Goal: Transaction & Acquisition: Purchase product/service

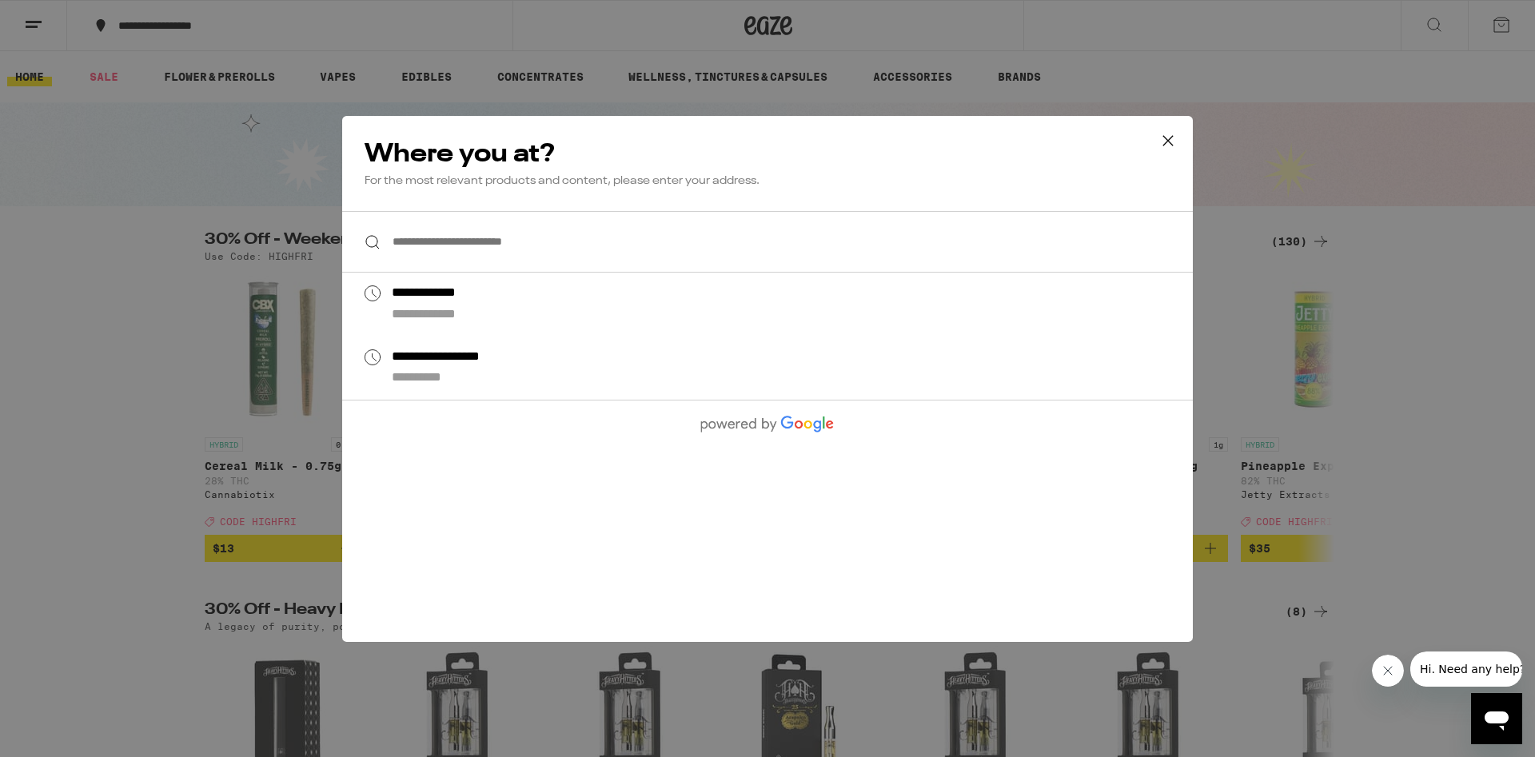
click at [422, 296] on div "**********" at bounding box center [445, 293] width 107 height 17
type input "**********"
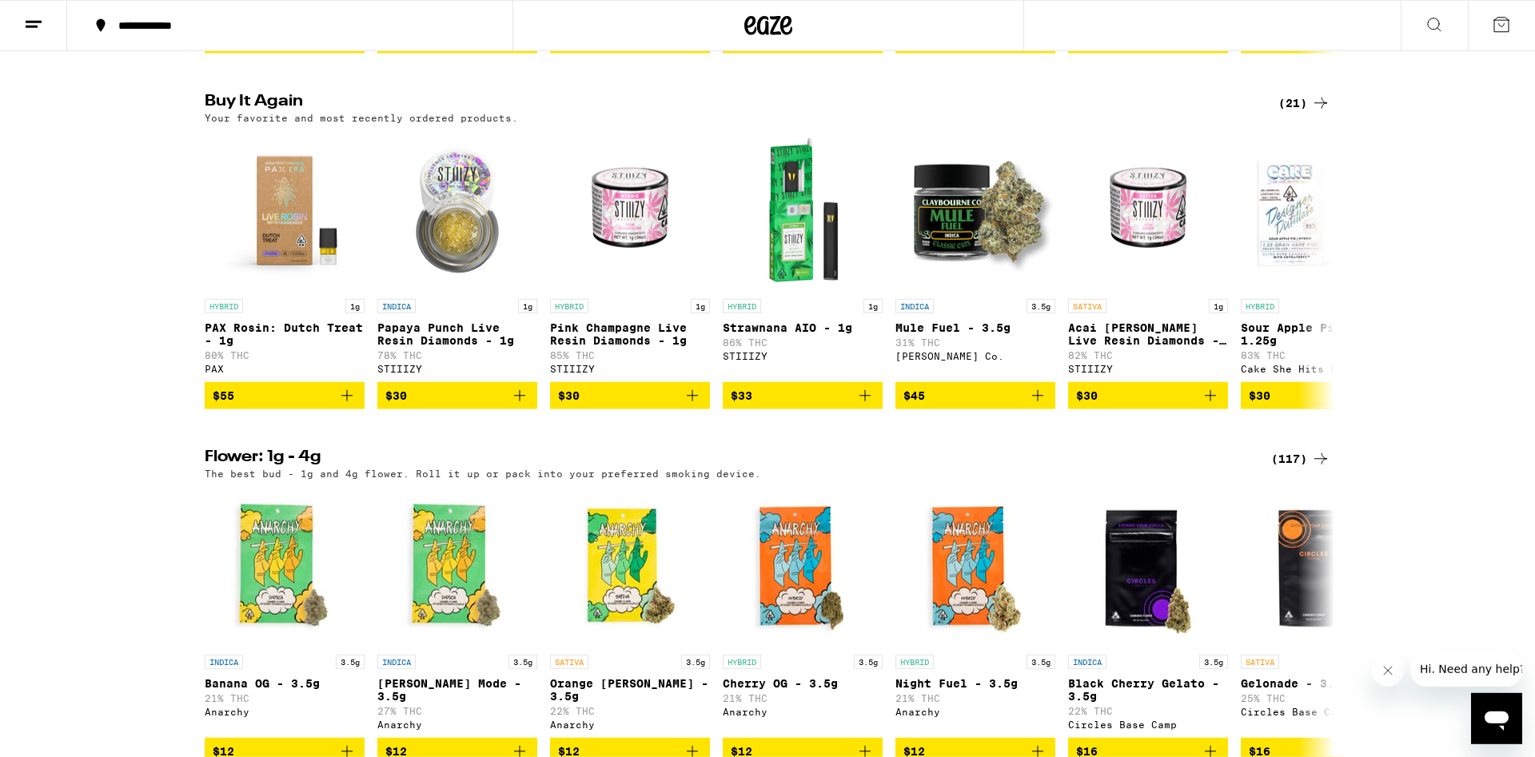
scroll to position [1631, 0]
click at [354, 405] on icon "Add to bag" at bounding box center [346, 394] width 19 height 19
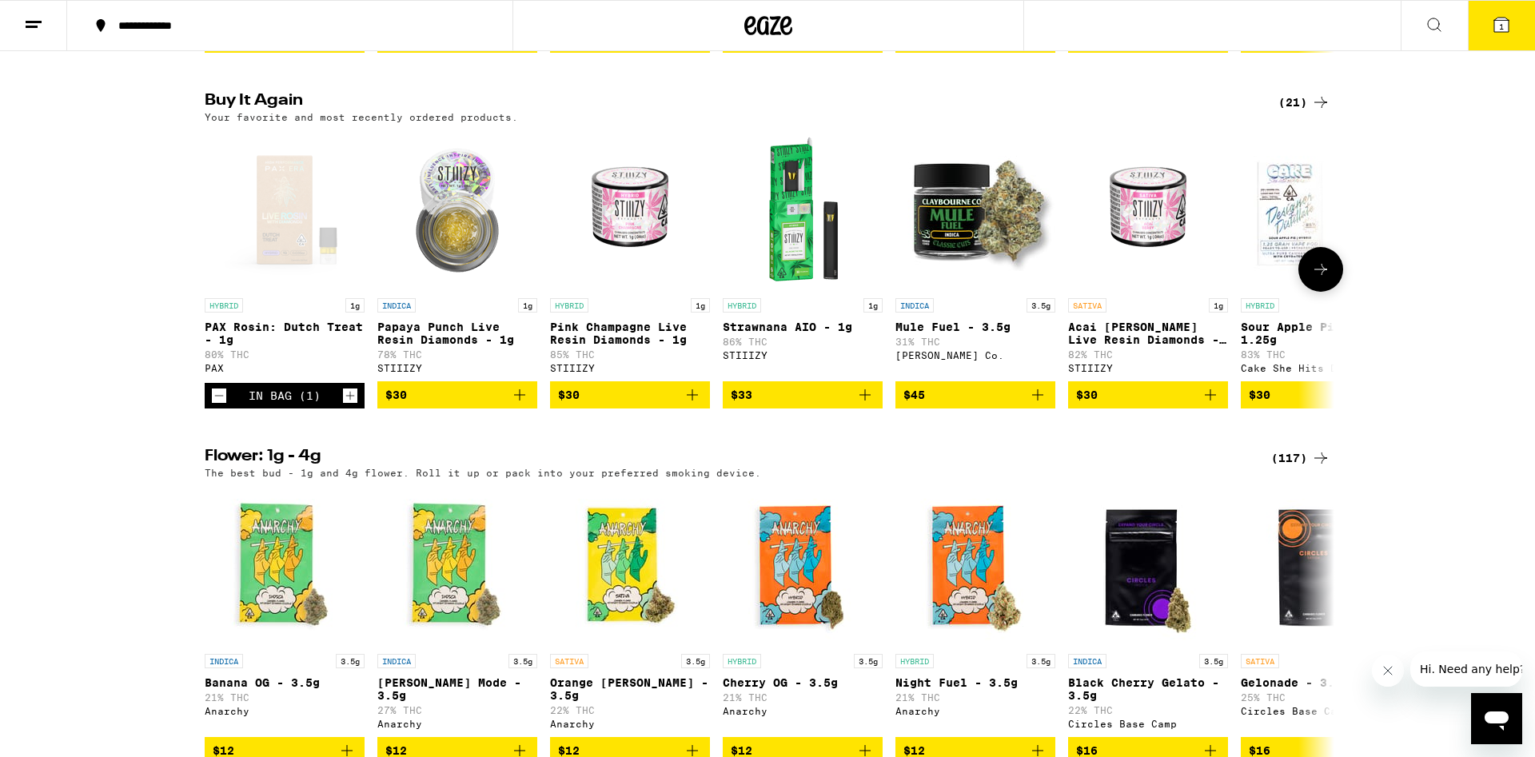
click at [527, 405] on icon "Add to bag" at bounding box center [519, 394] width 19 height 19
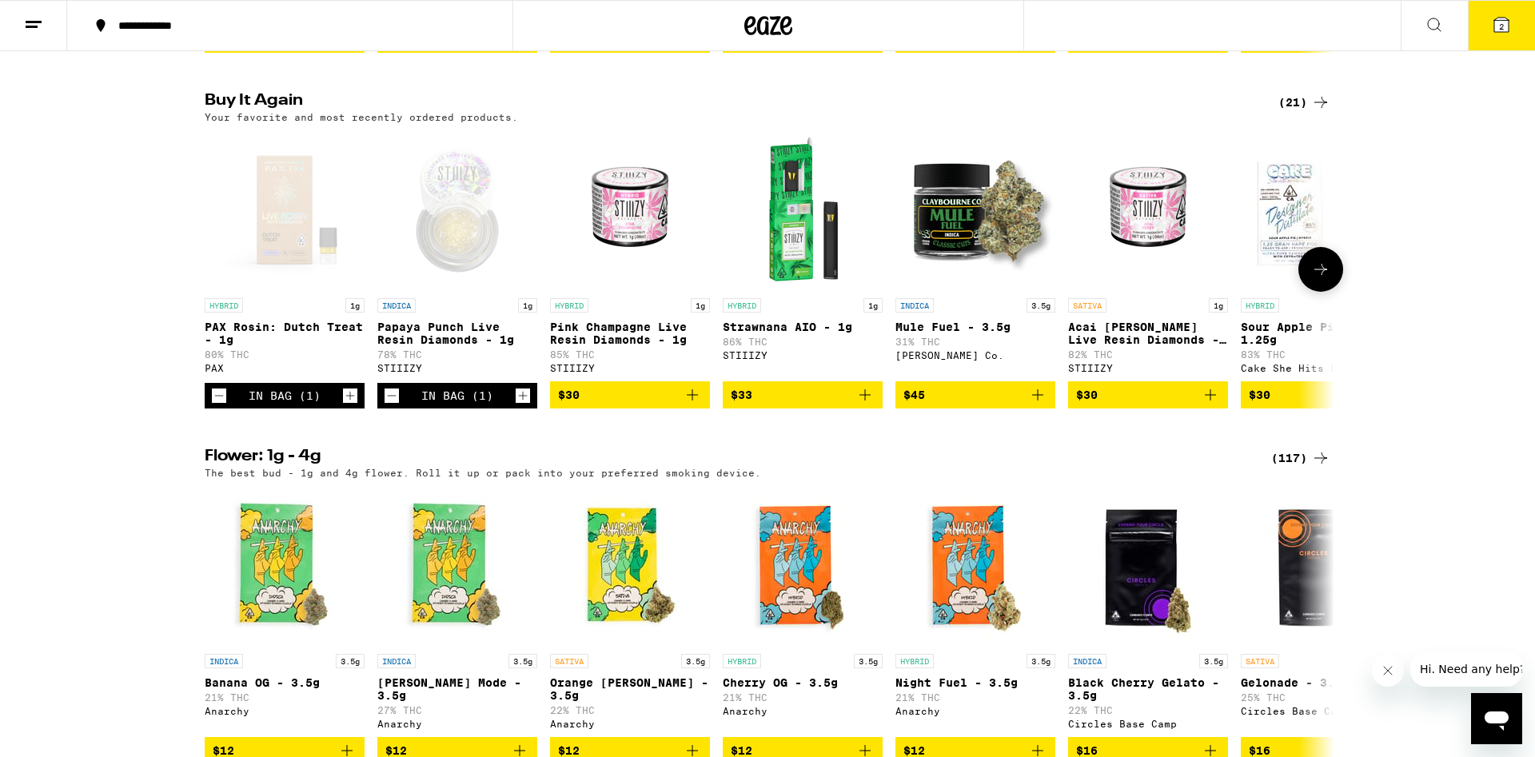
click at [524, 405] on icon "Increment" at bounding box center [523, 395] width 14 height 19
click at [384, 404] on button "Decrement" at bounding box center [392, 396] width 16 height 16
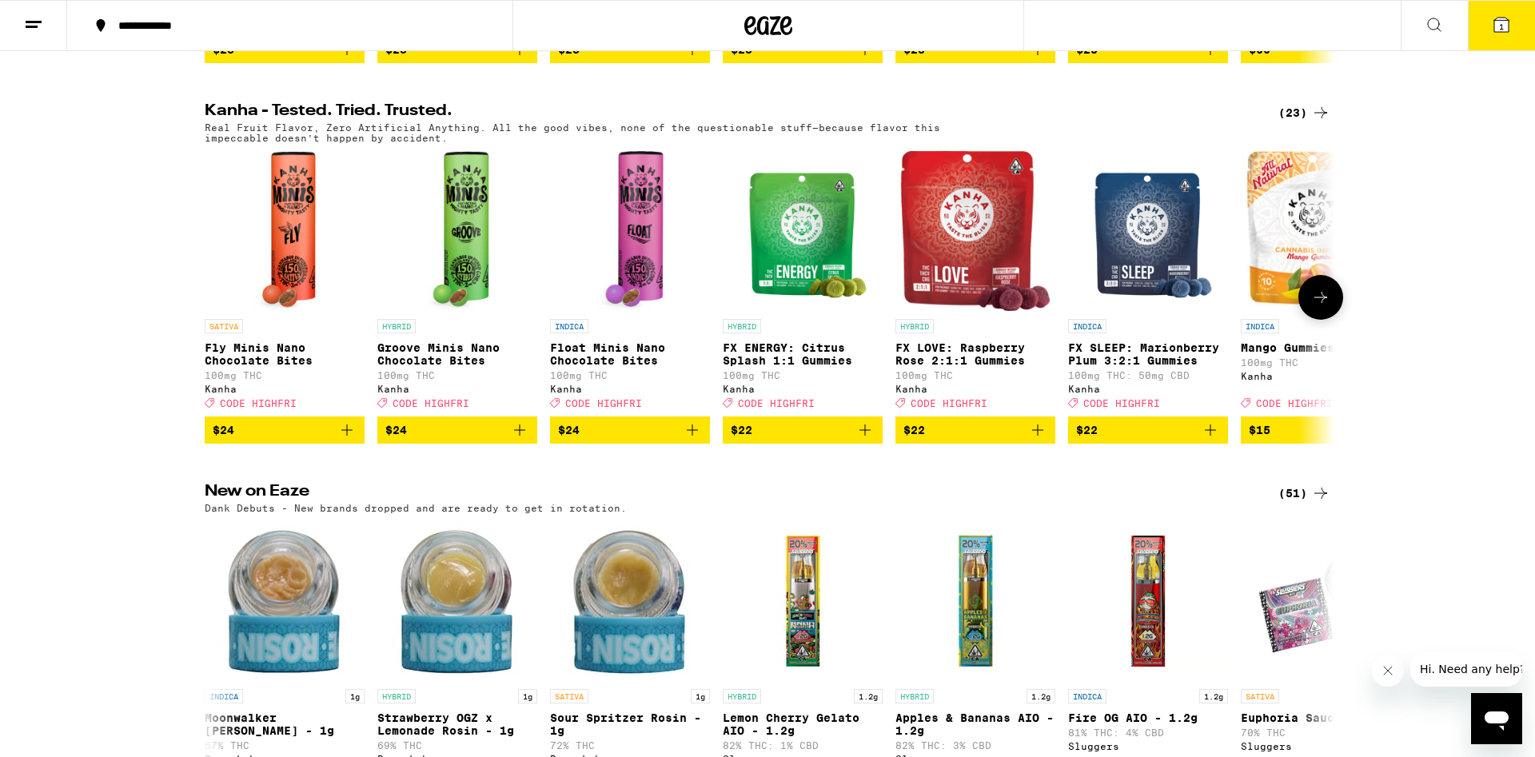
scroll to position [0, 0]
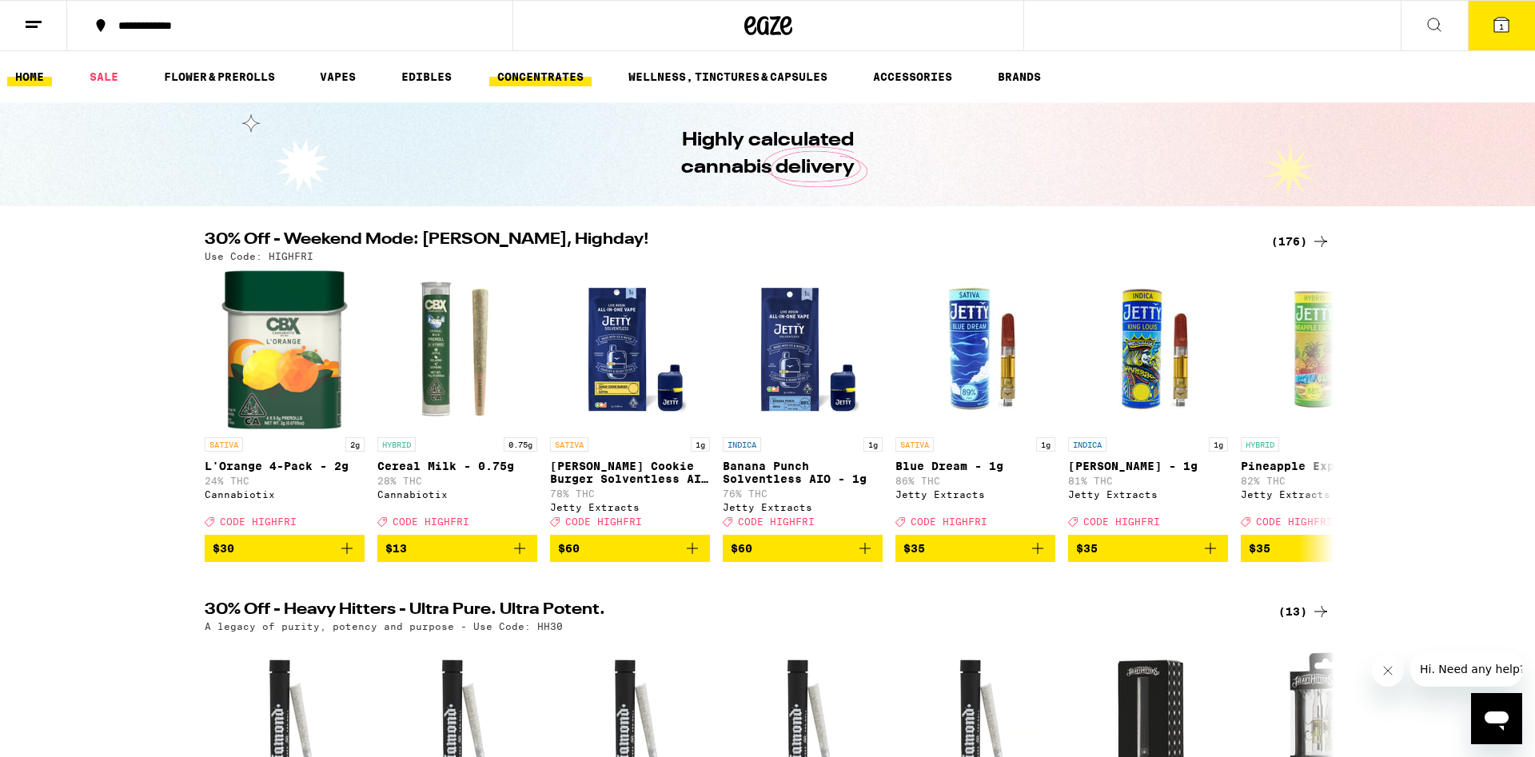
click at [556, 83] on link "CONCENTRATES" at bounding box center [540, 76] width 102 height 19
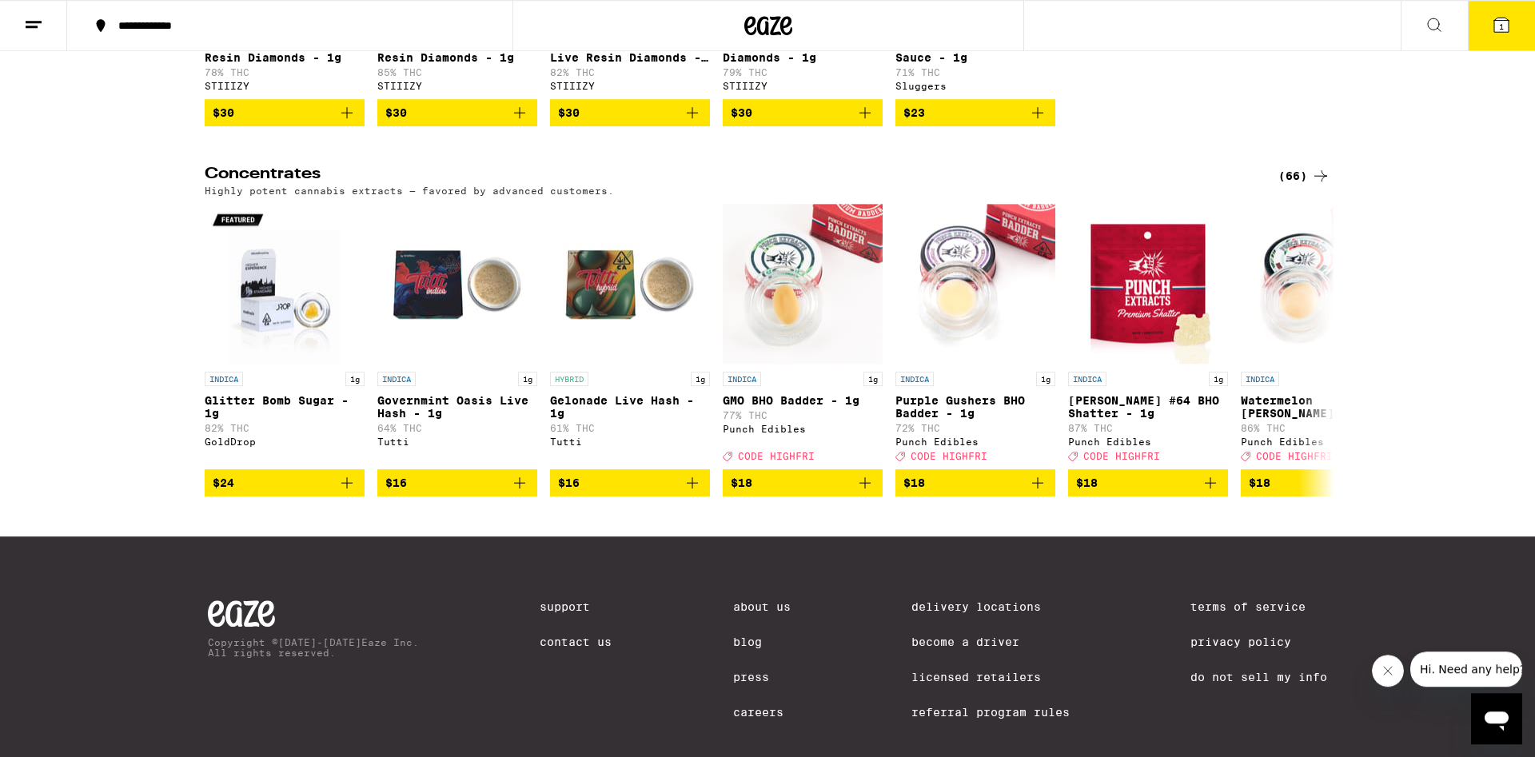
scroll to position [435, 0]
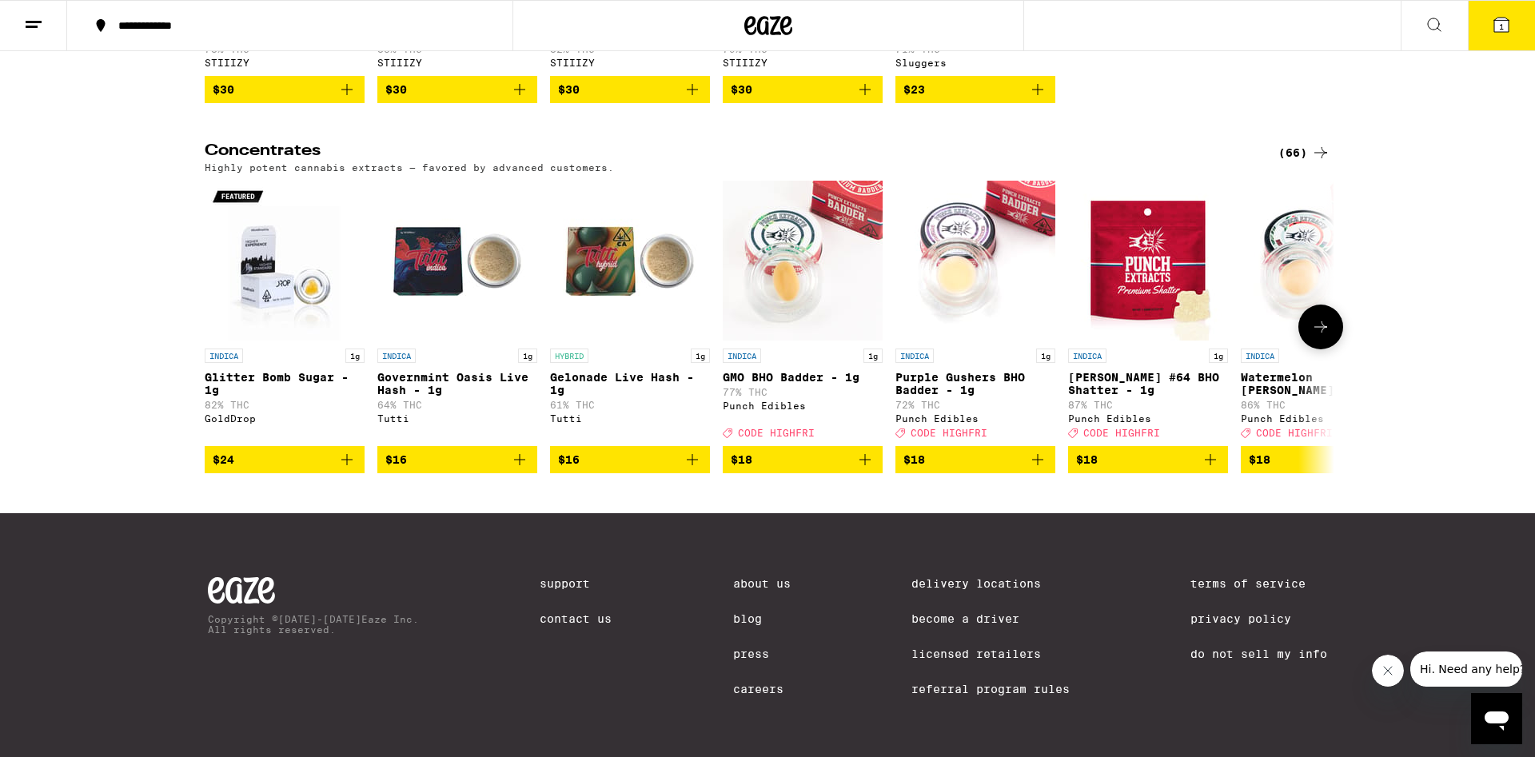
click at [1327, 337] on icon at bounding box center [1320, 326] width 19 height 19
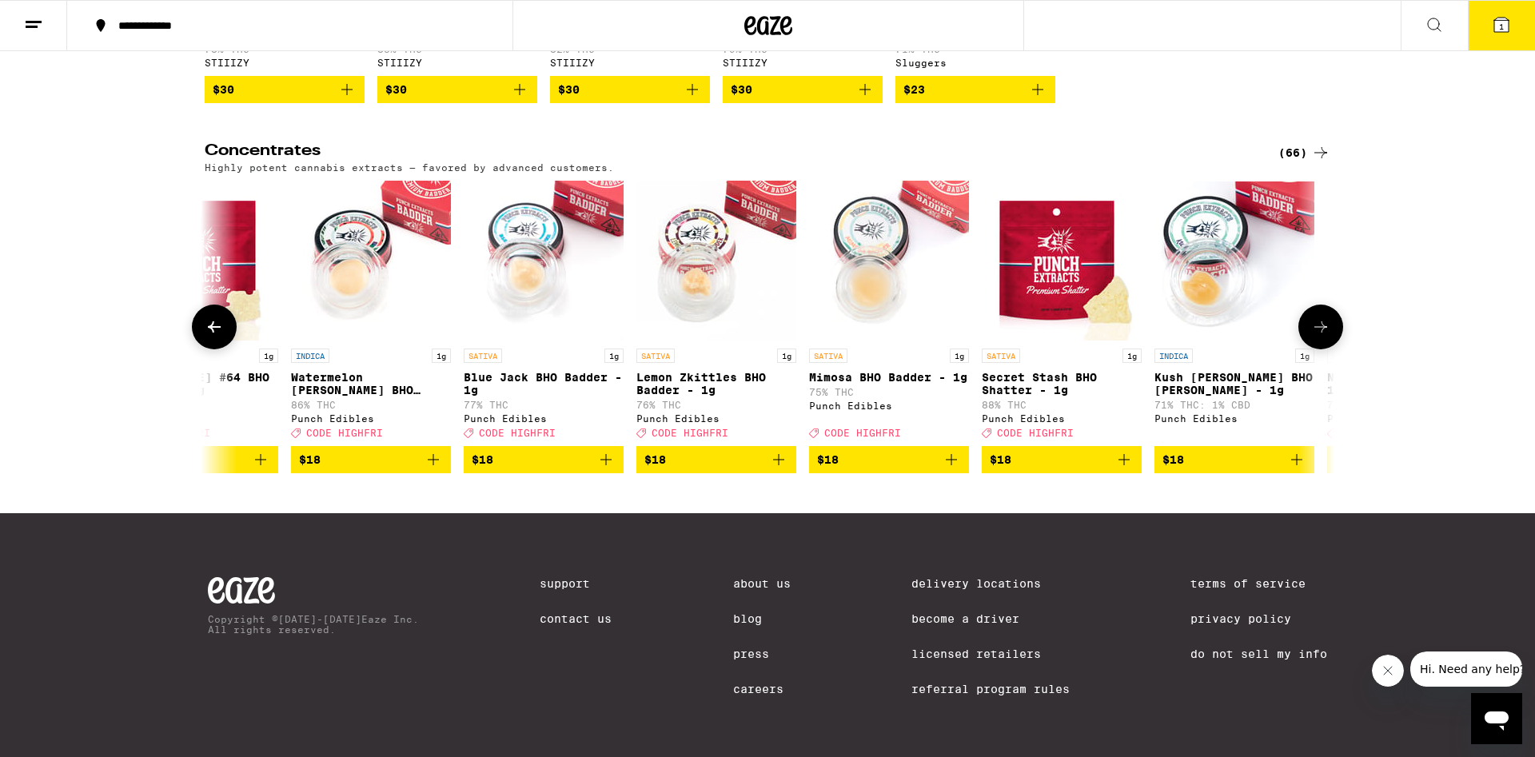
scroll to position [0, 951]
click at [1335, 349] on button at bounding box center [1320, 327] width 45 height 45
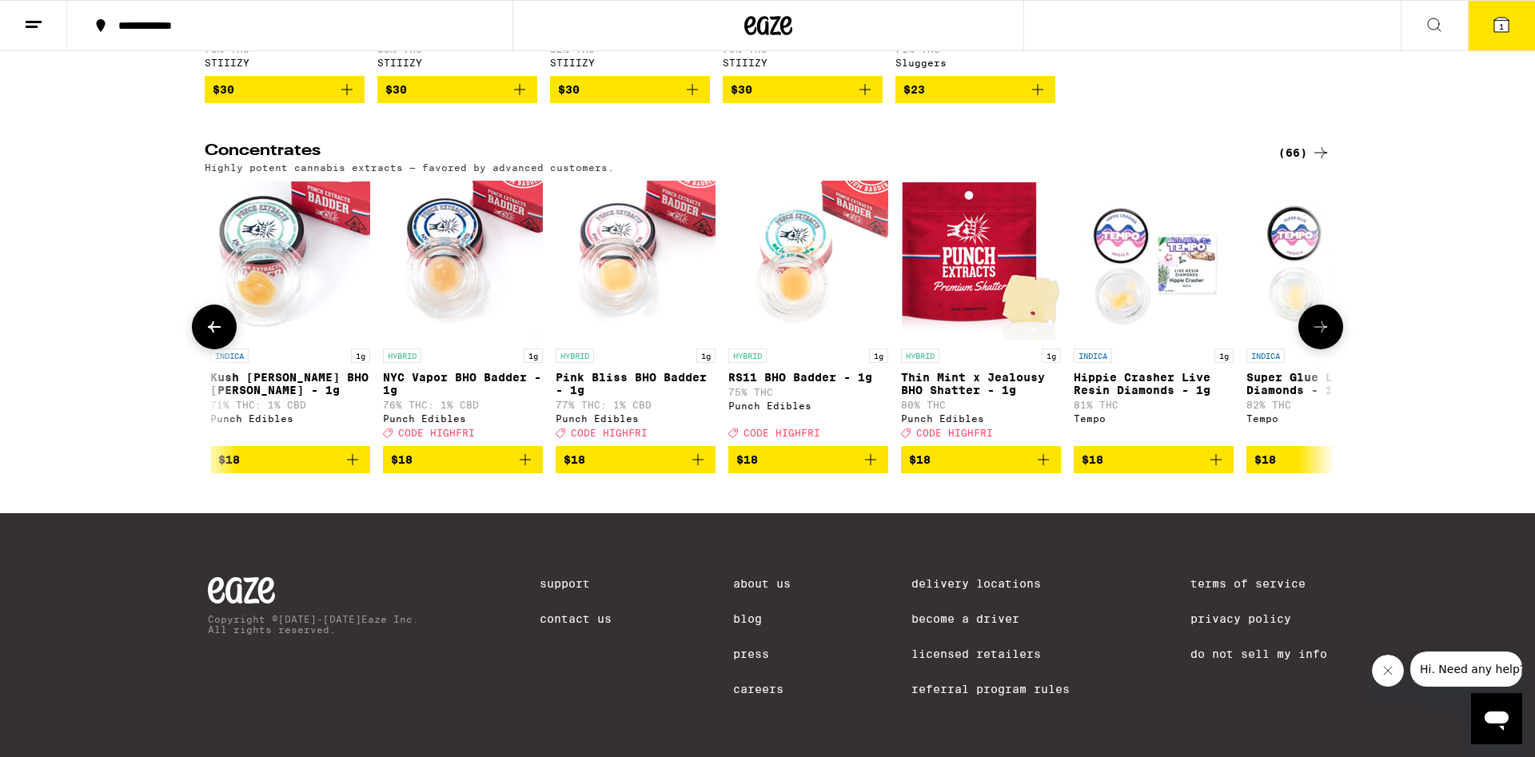
scroll to position [0, 1903]
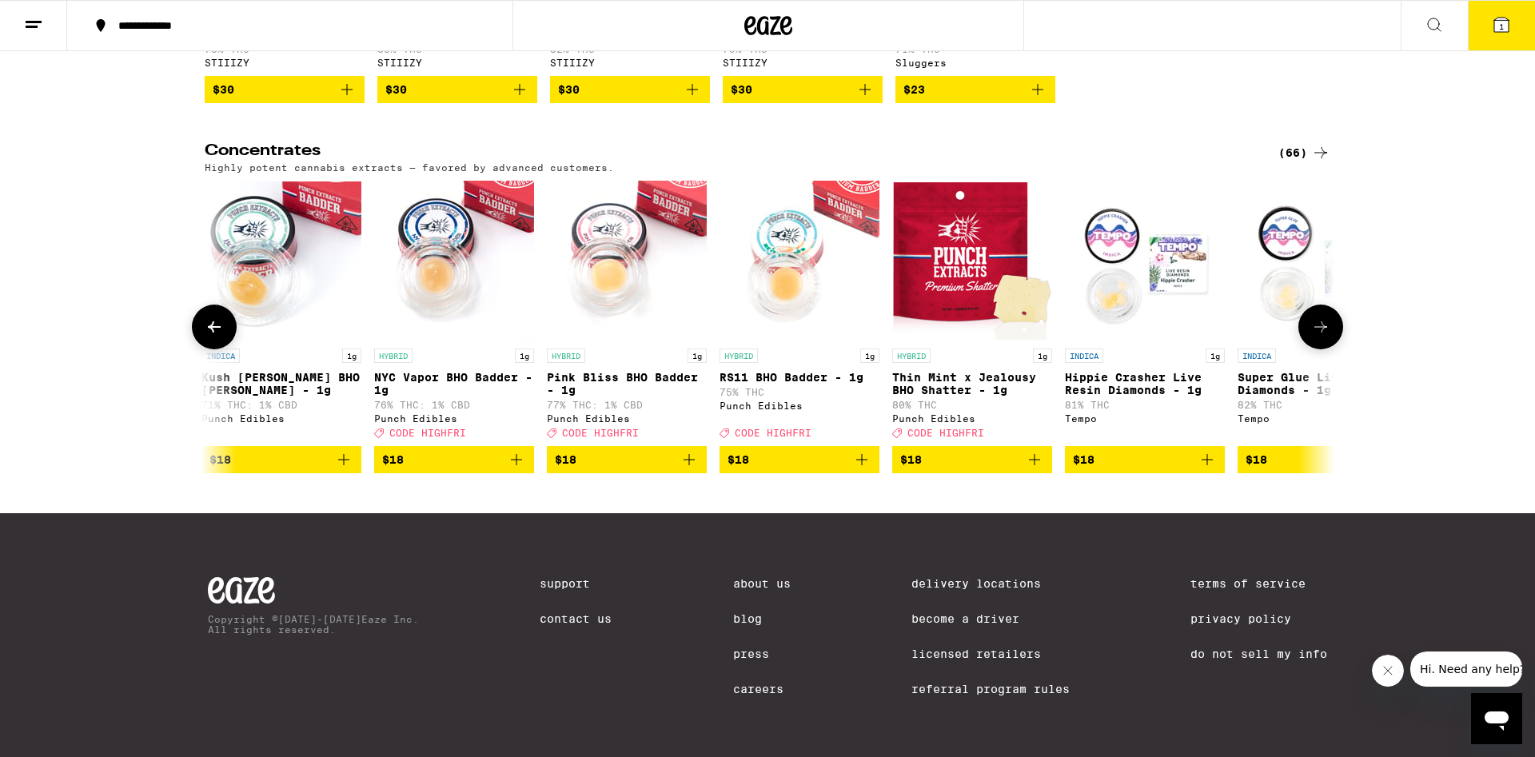
click at [1335, 349] on button at bounding box center [1320, 327] width 45 height 45
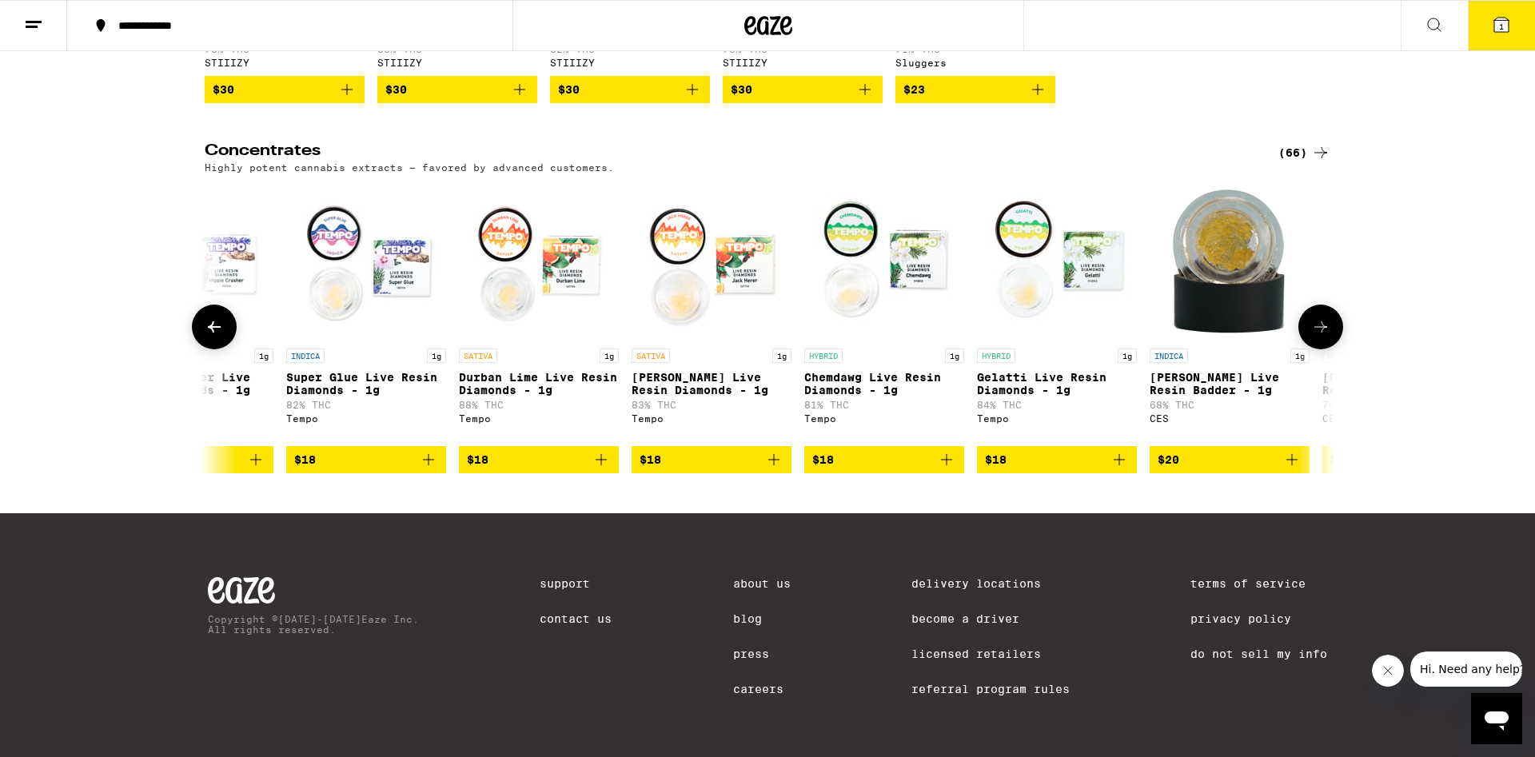
click at [1335, 349] on button at bounding box center [1320, 327] width 45 height 45
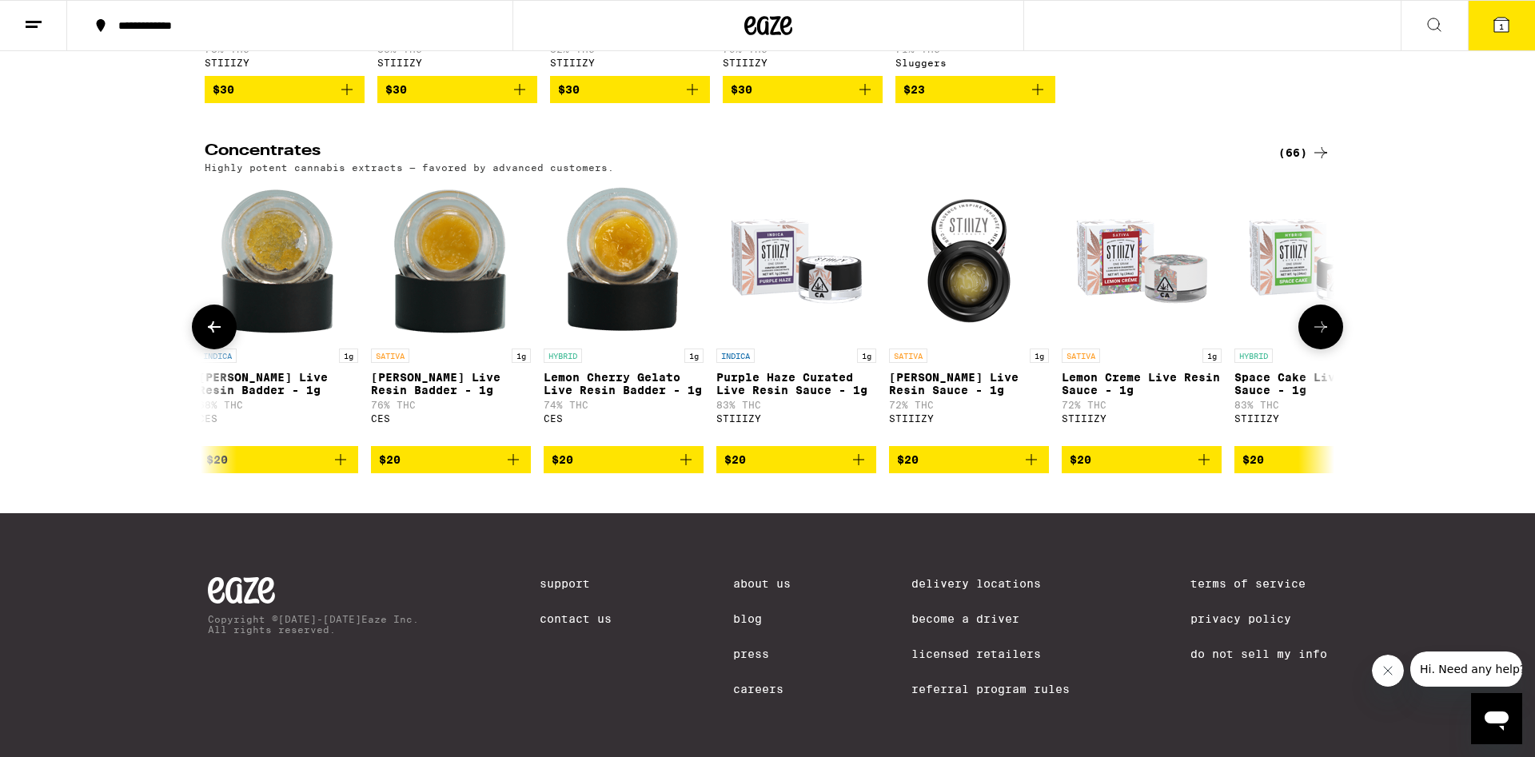
click at [1335, 349] on button at bounding box center [1320, 327] width 45 height 45
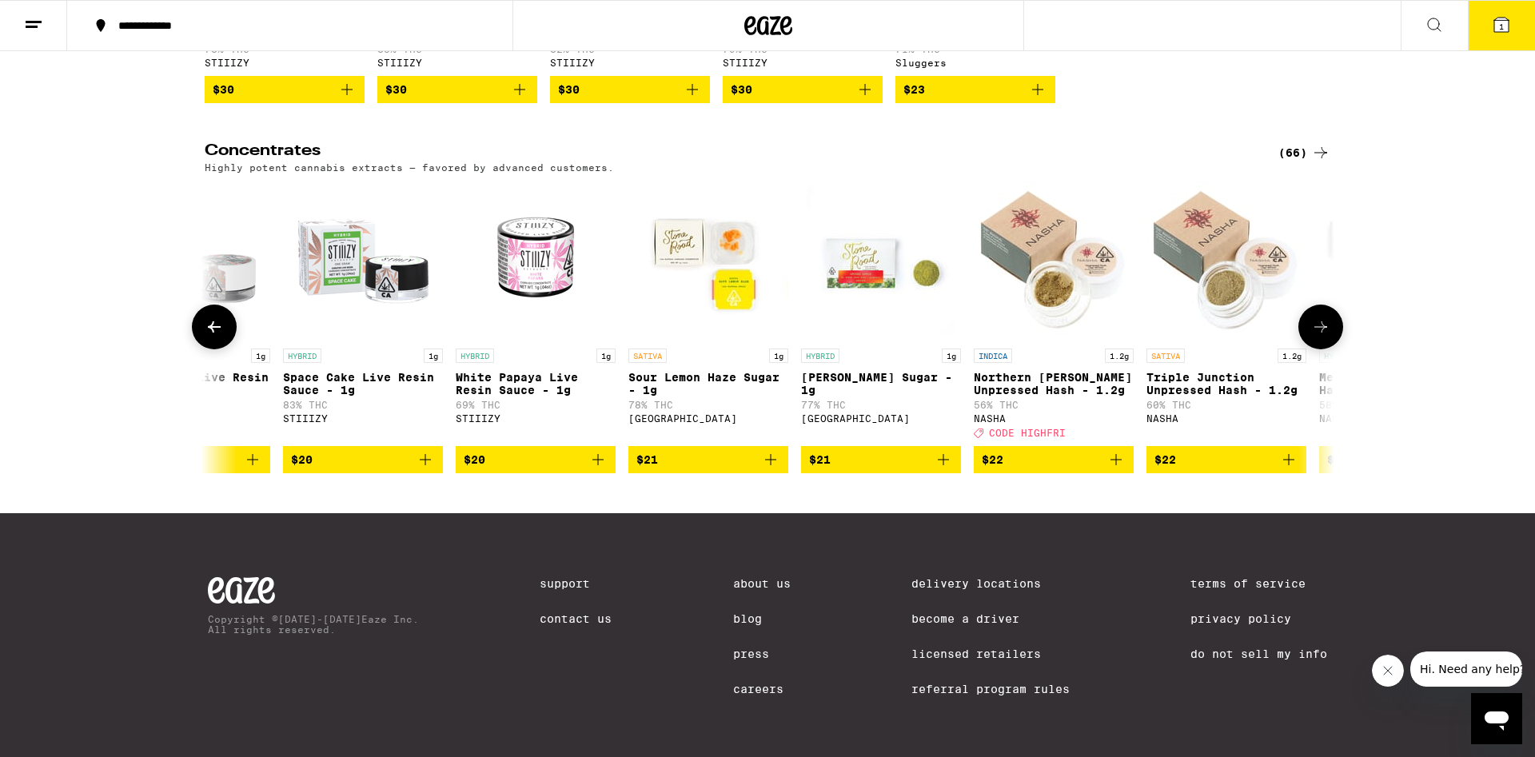
click at [1335, 349] on button at bounding box center [1320, 327] width 45 height 45
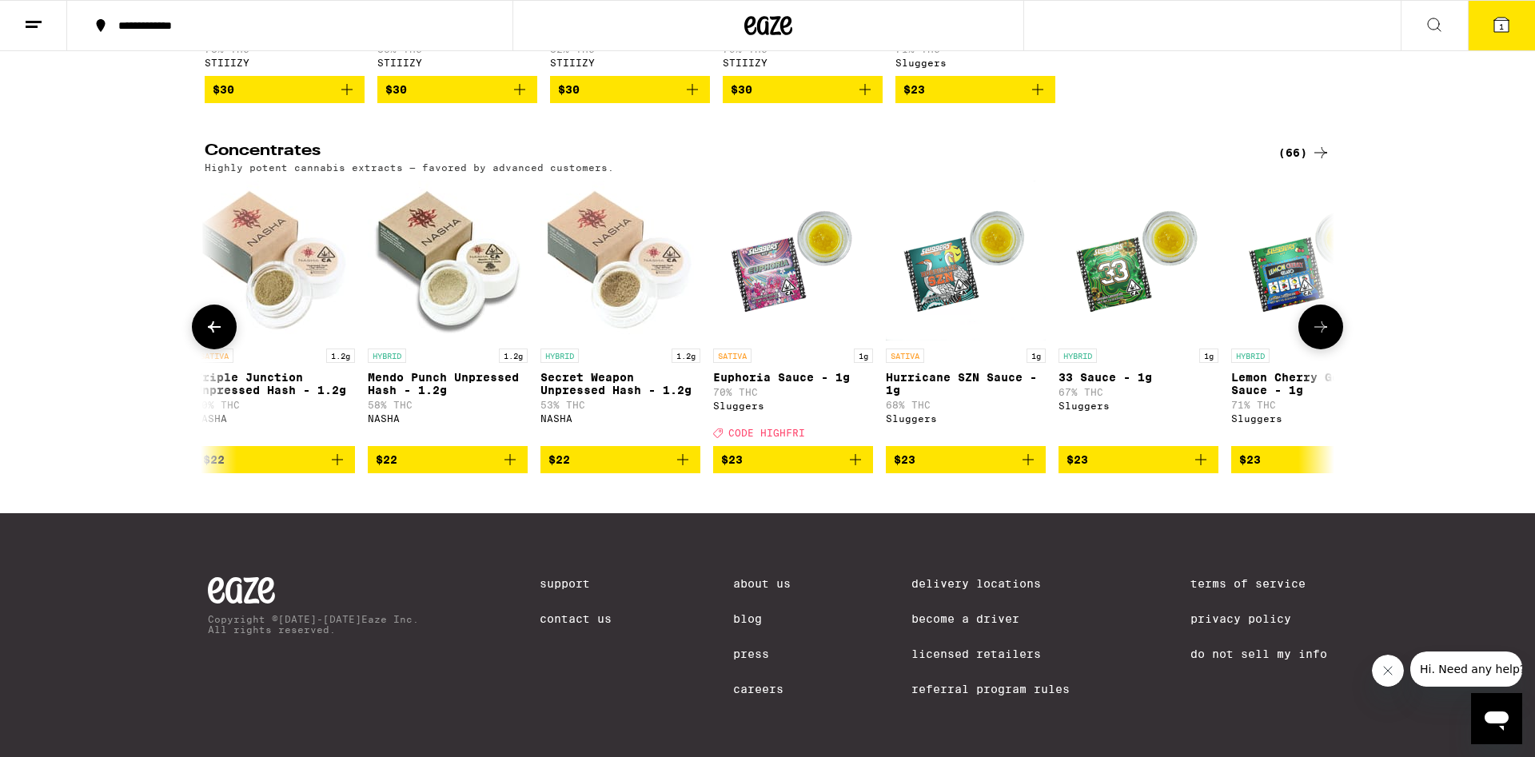
click at [1335, 349] on button at bounding box center [1320, 327] width 45 height 45
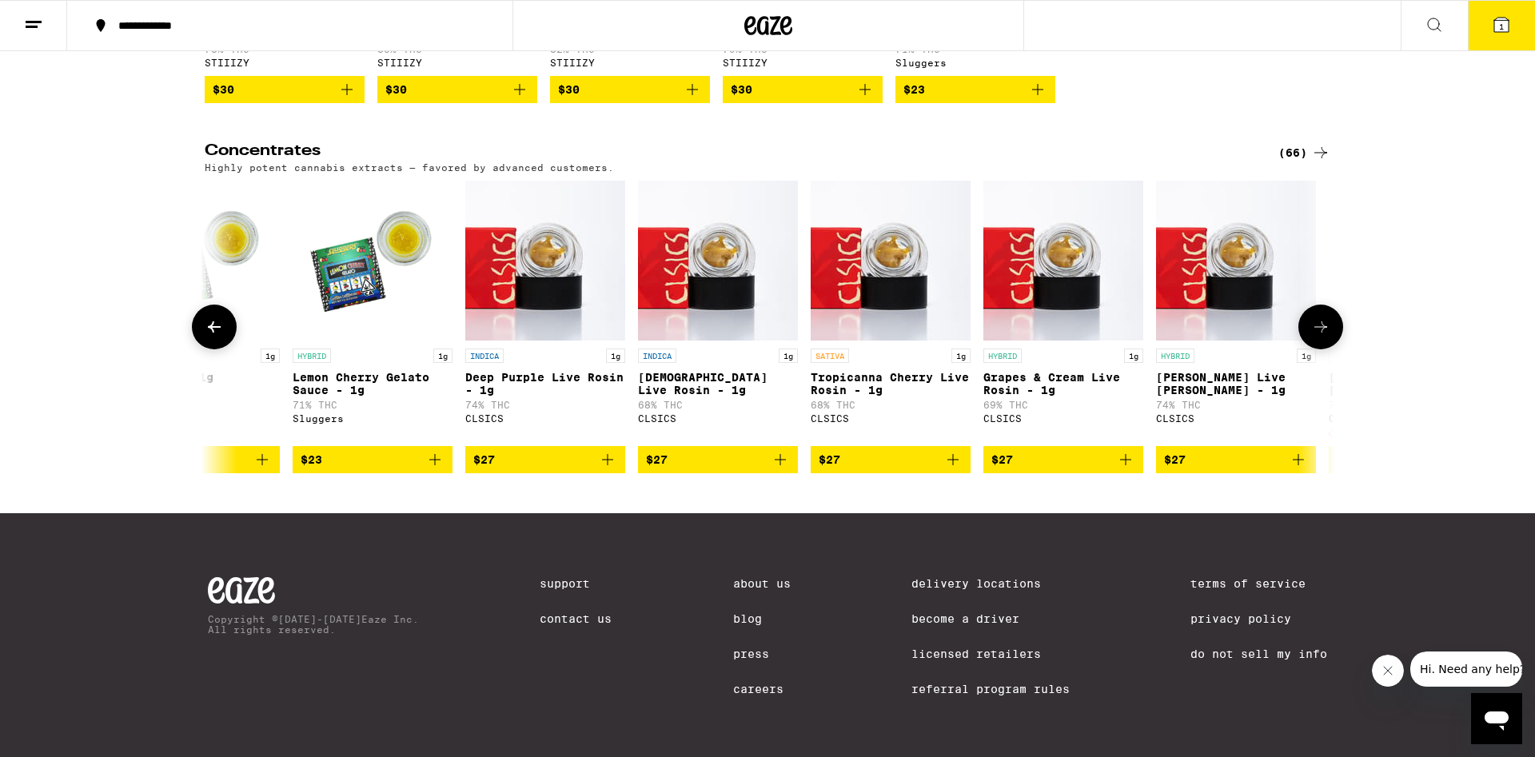
click at [1335, 349] on button at bounding box center [1320, 327] width 45 height 45
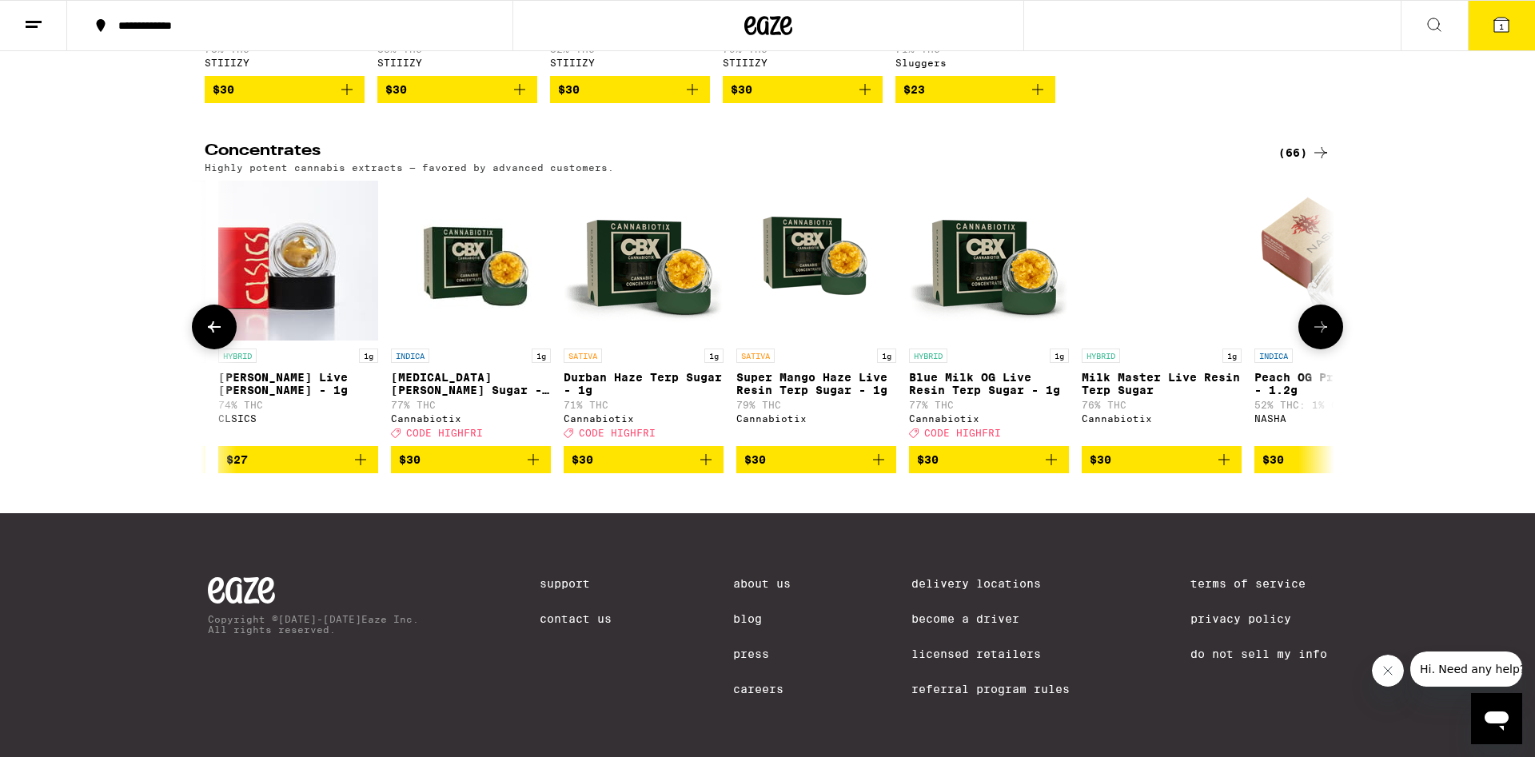
click at [1335, 349] on button at bounding box center [1320, 327] width 45 height 45
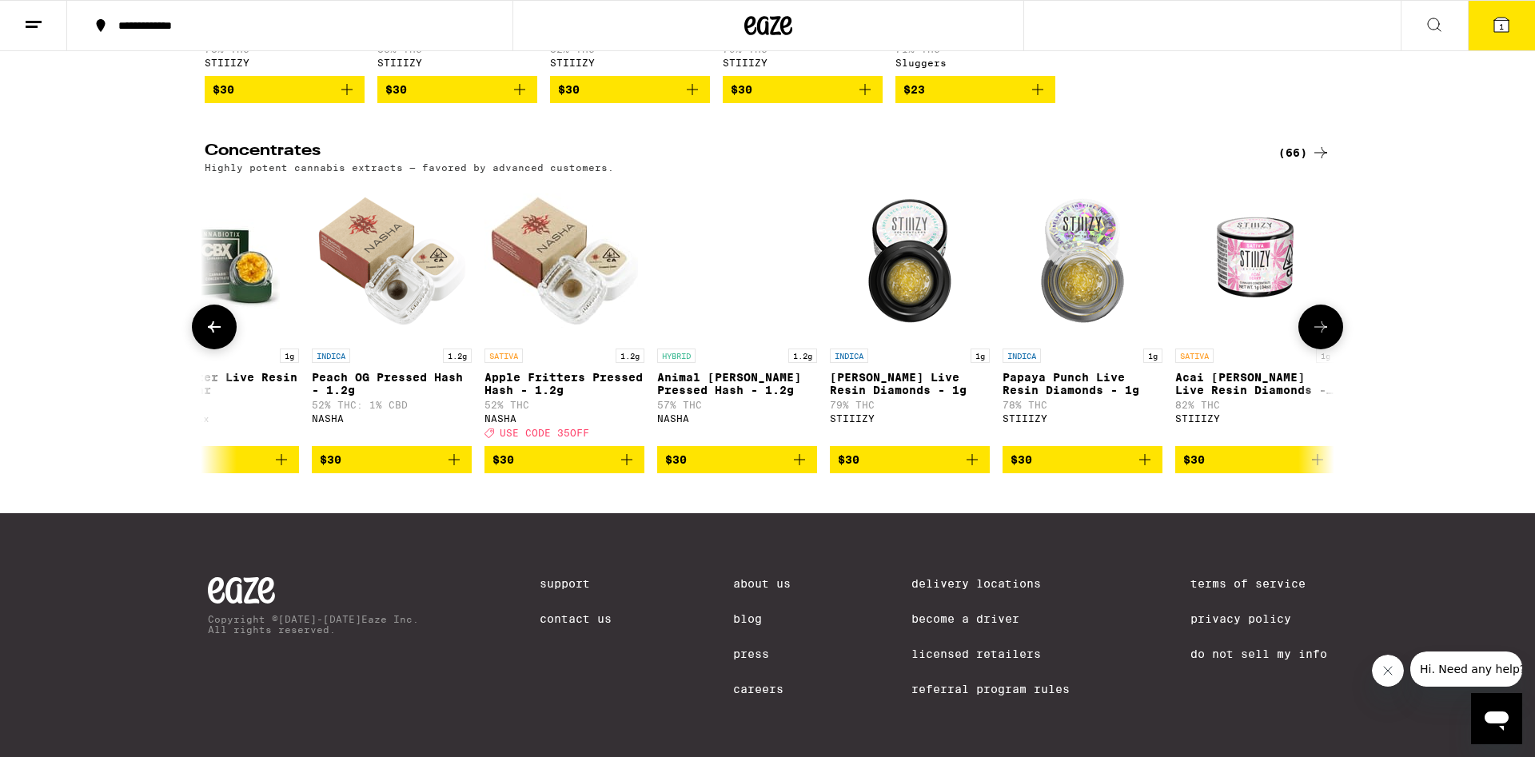
click at [1335, 349] on button at bounding box center [1320, 327] width 45 height 45
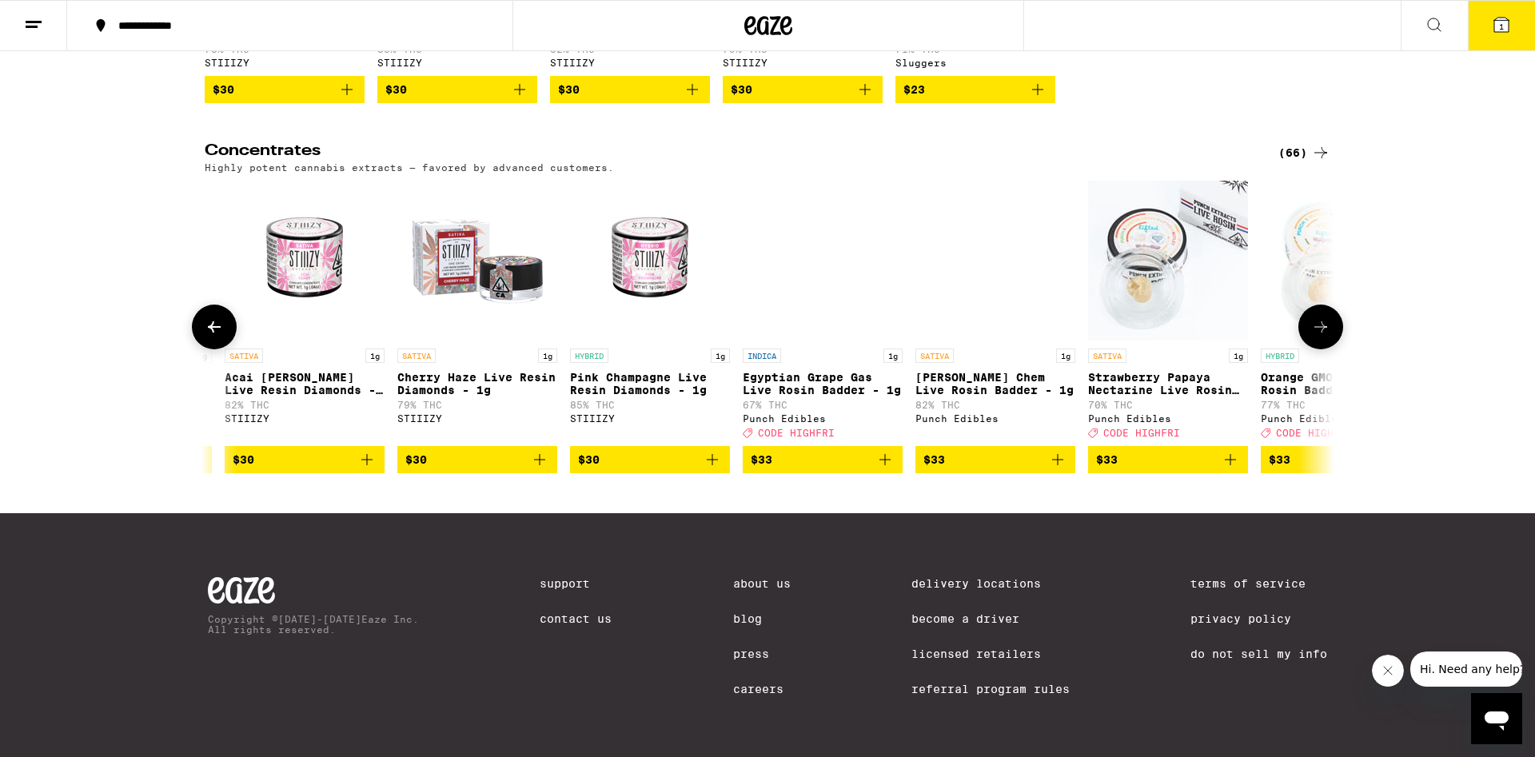
scroll to position [0, 9479]
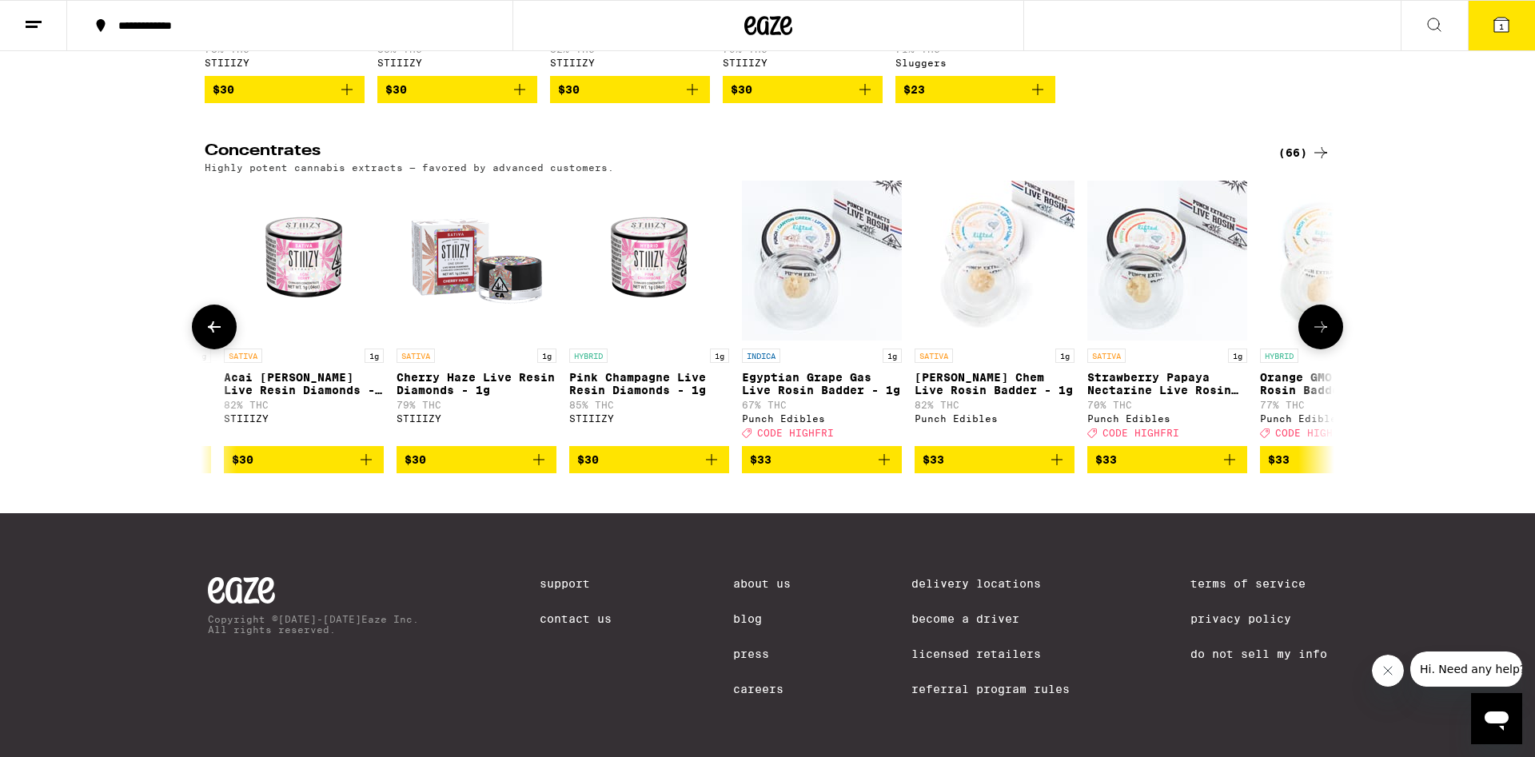
click at [1238, 469] on icon "Add to bag" at bounding box center [1229, 459] width 19 height 19
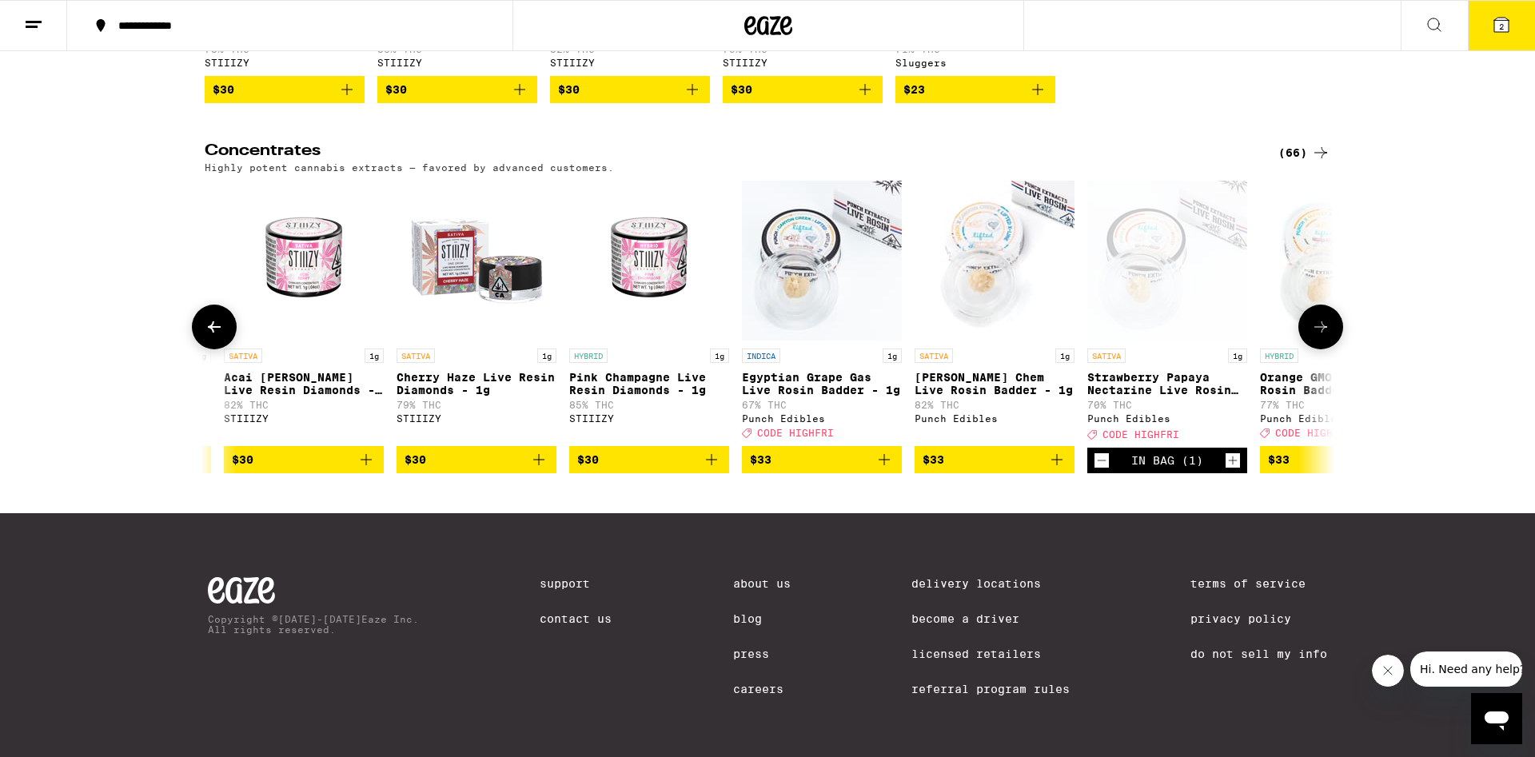
scroll to position [0, 0]
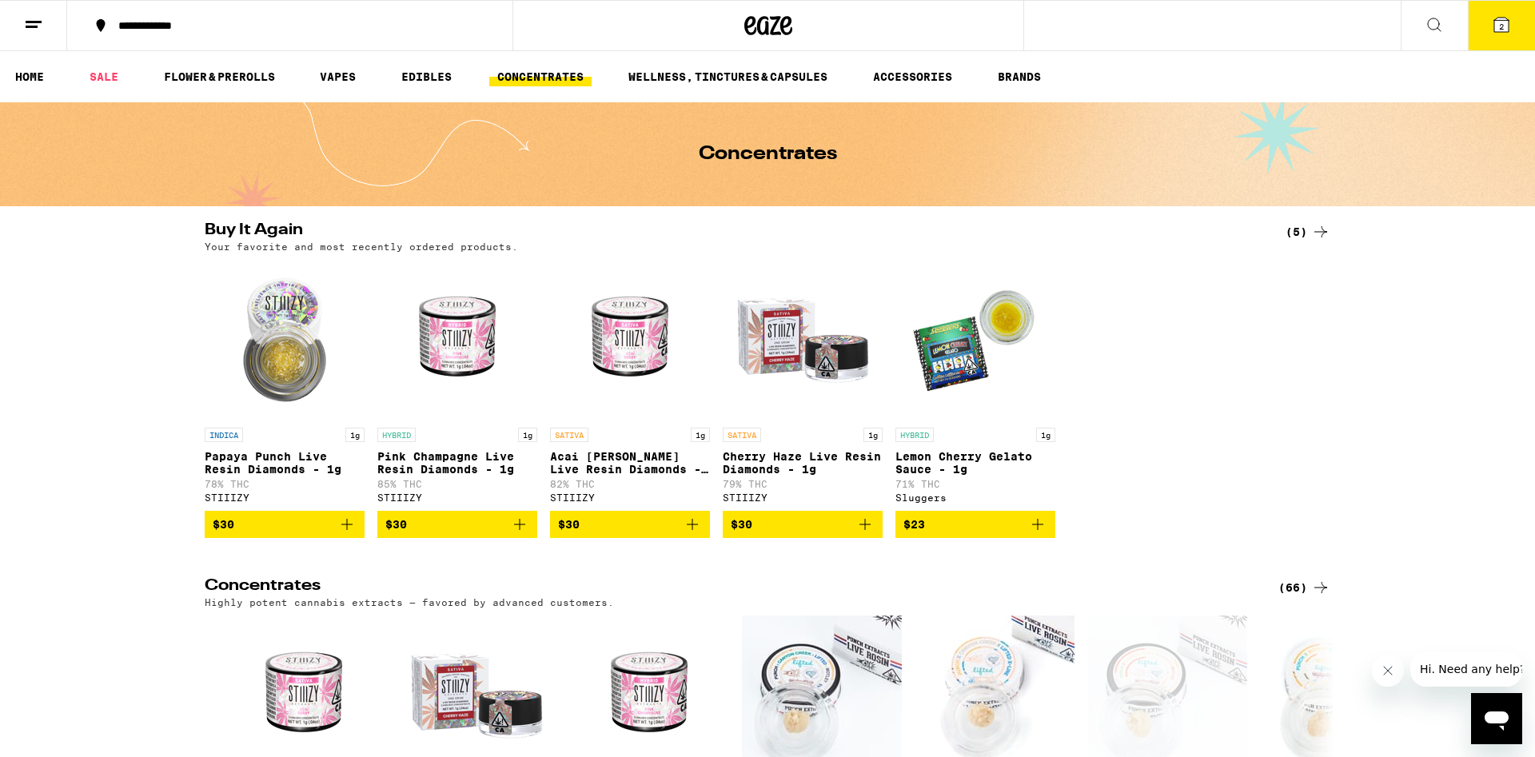
click at [1466, 42] on button at bounding box center [1434, 26] width 67 height 50
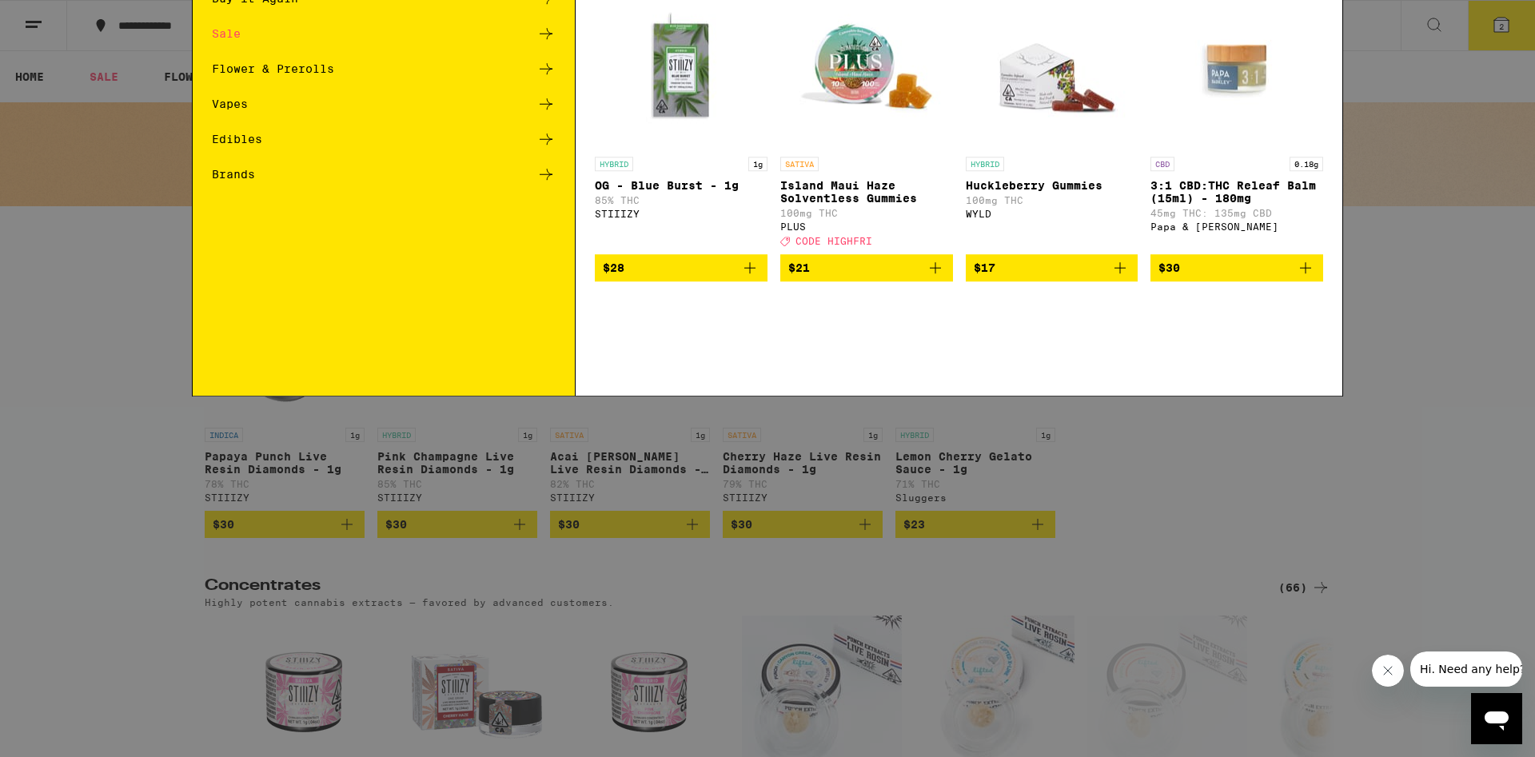
click at [1486, 31] on div "Search for Products Popular Categories Buy It Again Sale Flower & Prerolls Vape…" at bounding box center [767, 378] width 1535 height 757
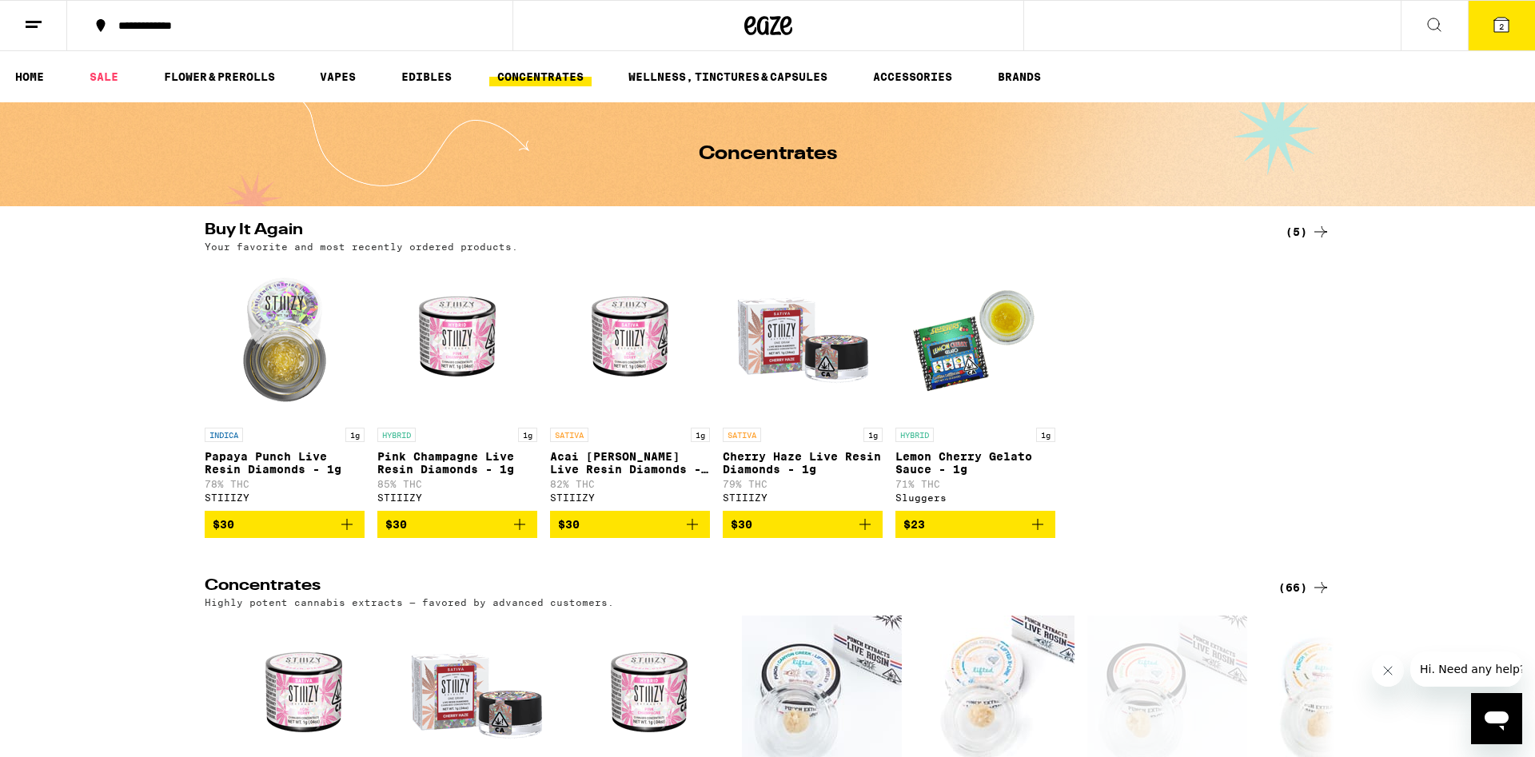
click at [1486, 31] on button "2" at bounding box center [1501, 26] width 67 height 50
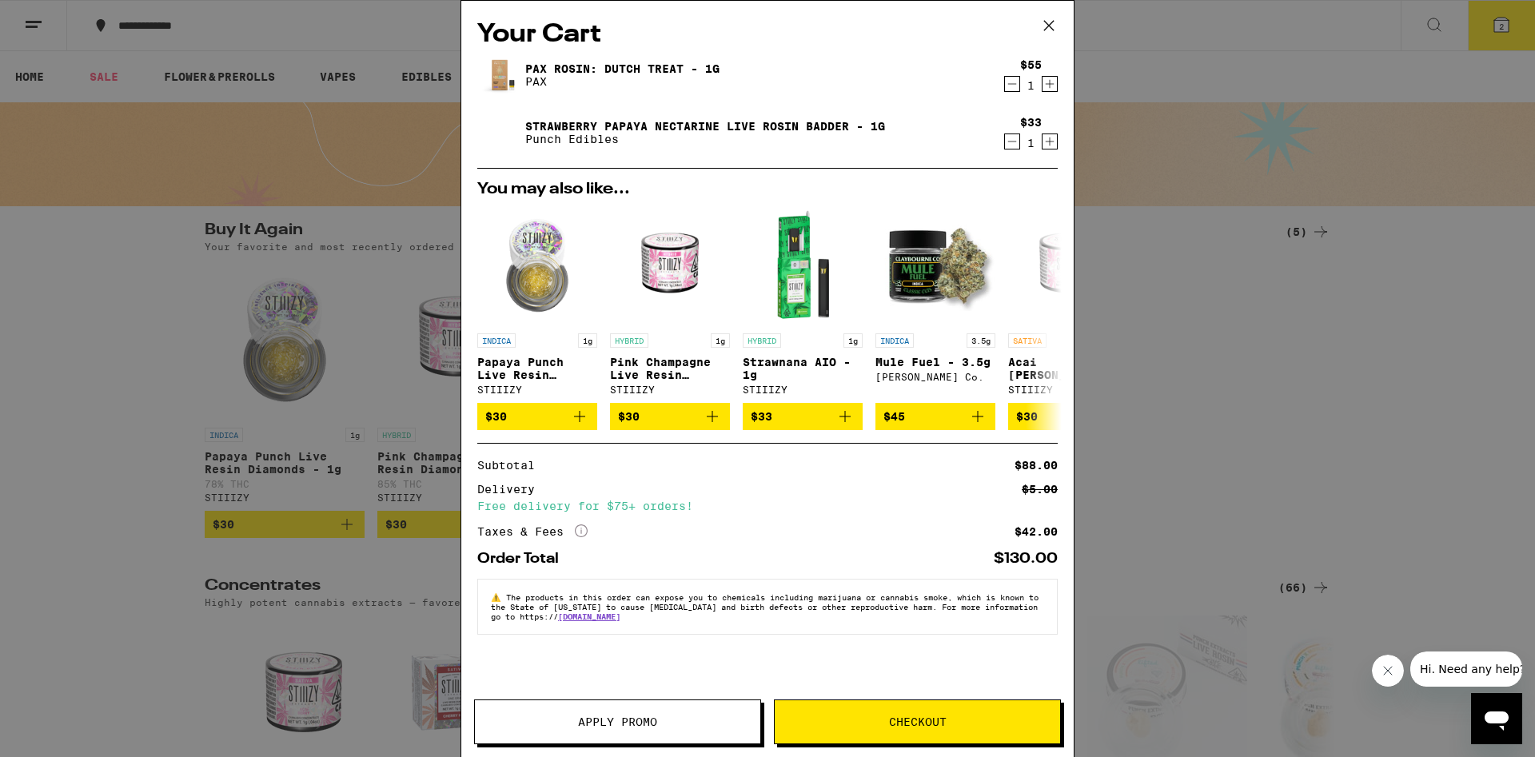
click at [588, 744] on button "Apply Promo" at bounding box center [617, 722] width 287 height 45
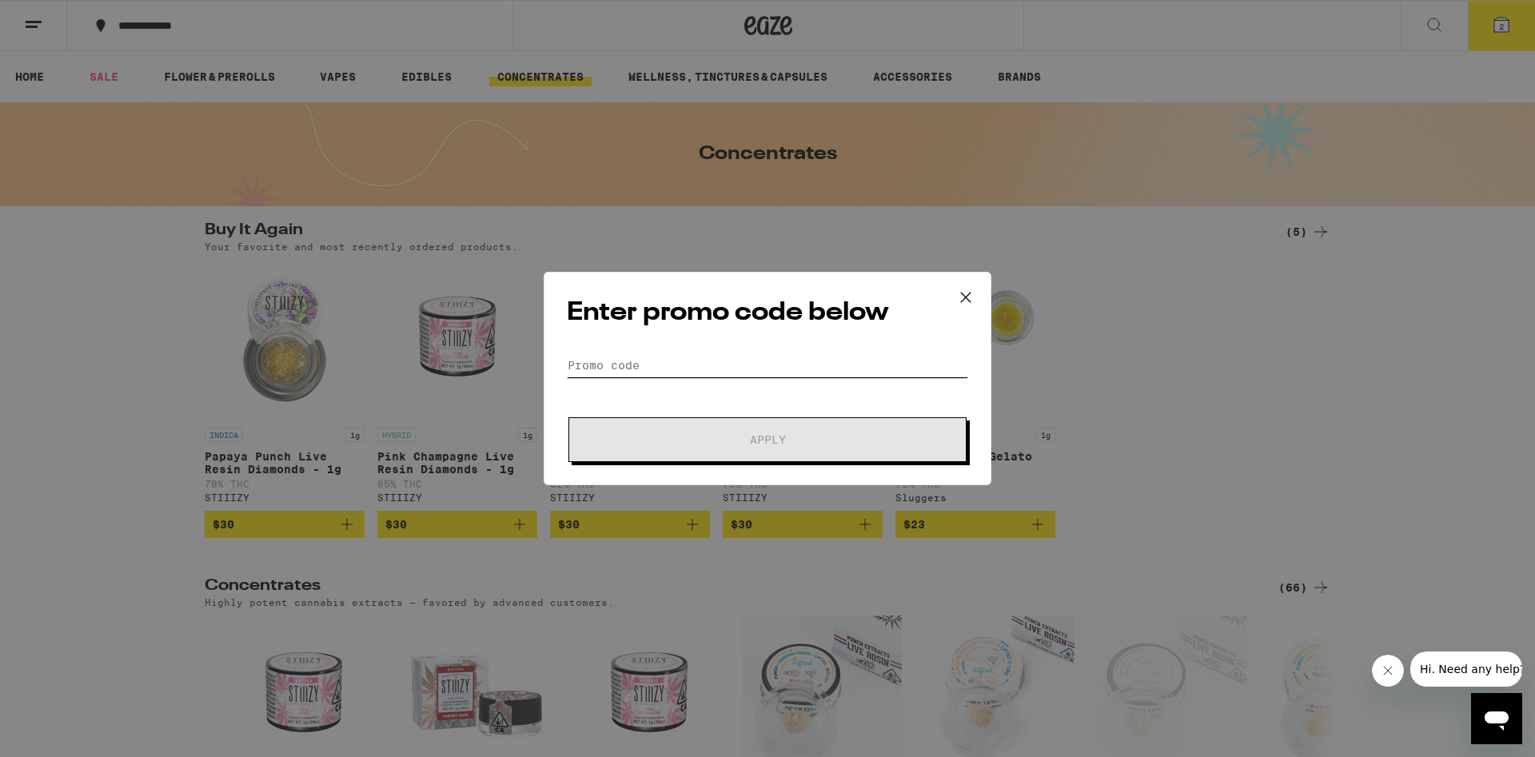
click at [731, 370] on input "Promo Code" at bounding box center [767, 365] width 401 height 24
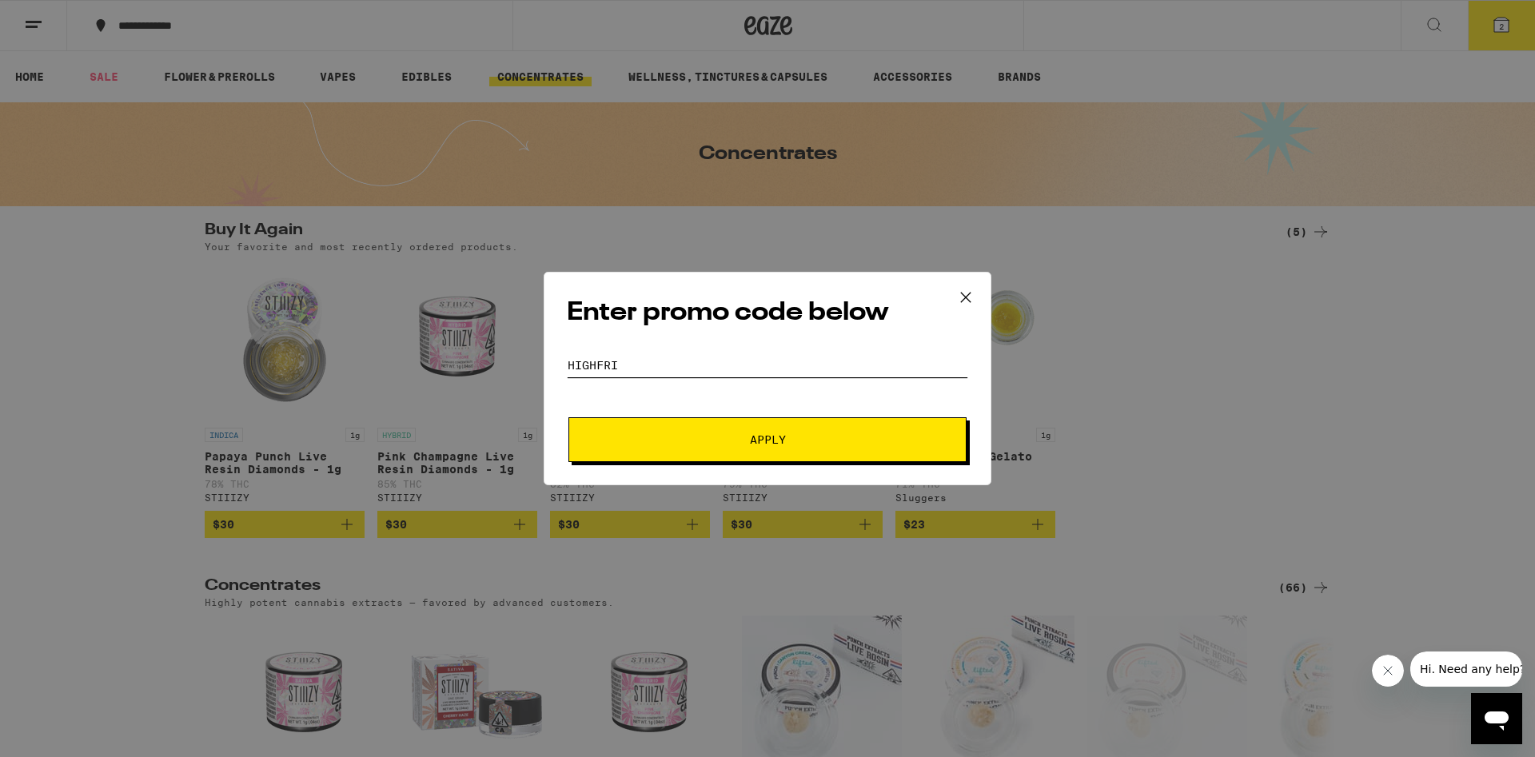
type input "highfri"
click at [568, 417] on button "Apply" at bounding box center [767, 439] width 398 height 45
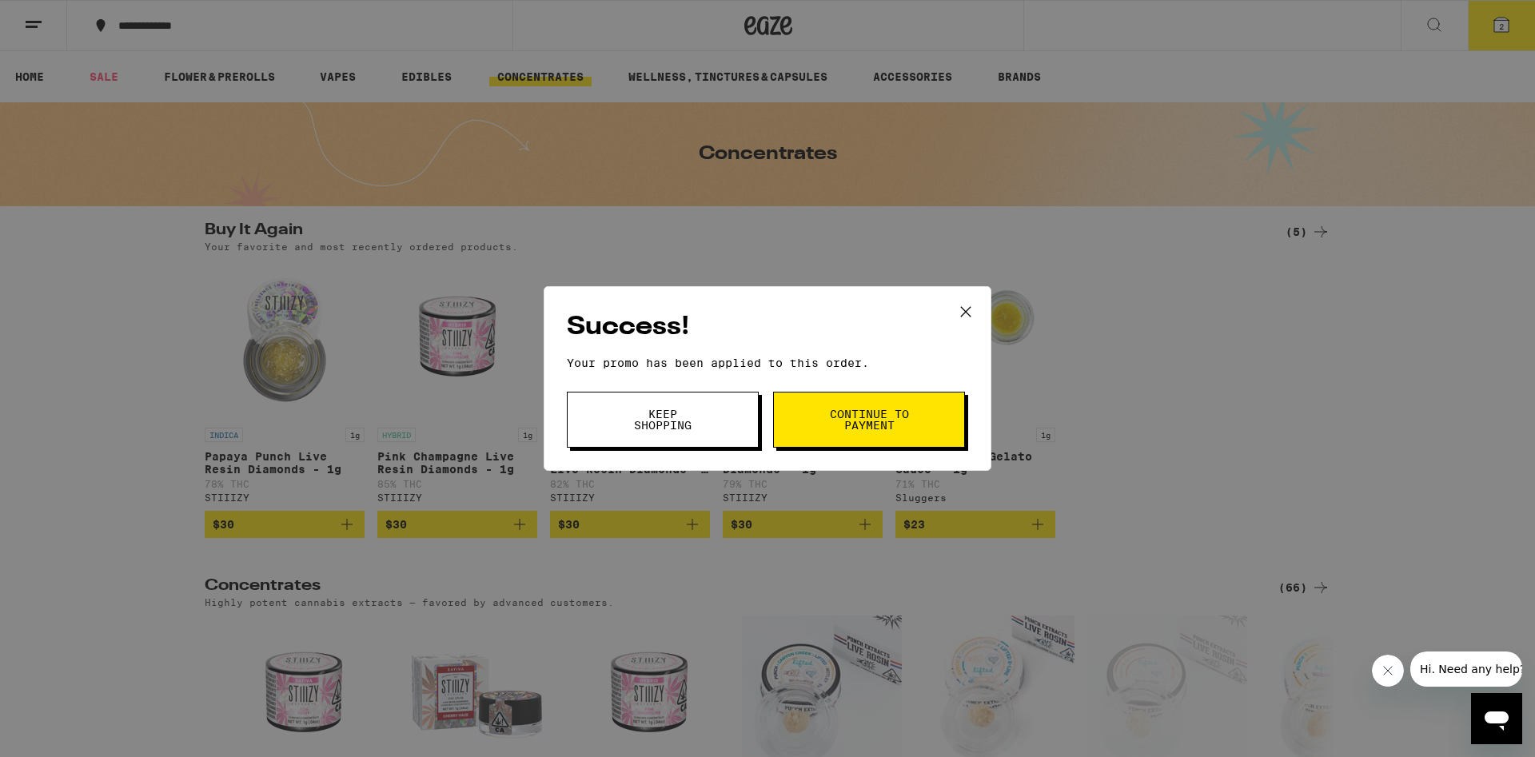
click at [807, 437] on button "Continue to payment" at bounding box center [869, 420] width 192 height 56
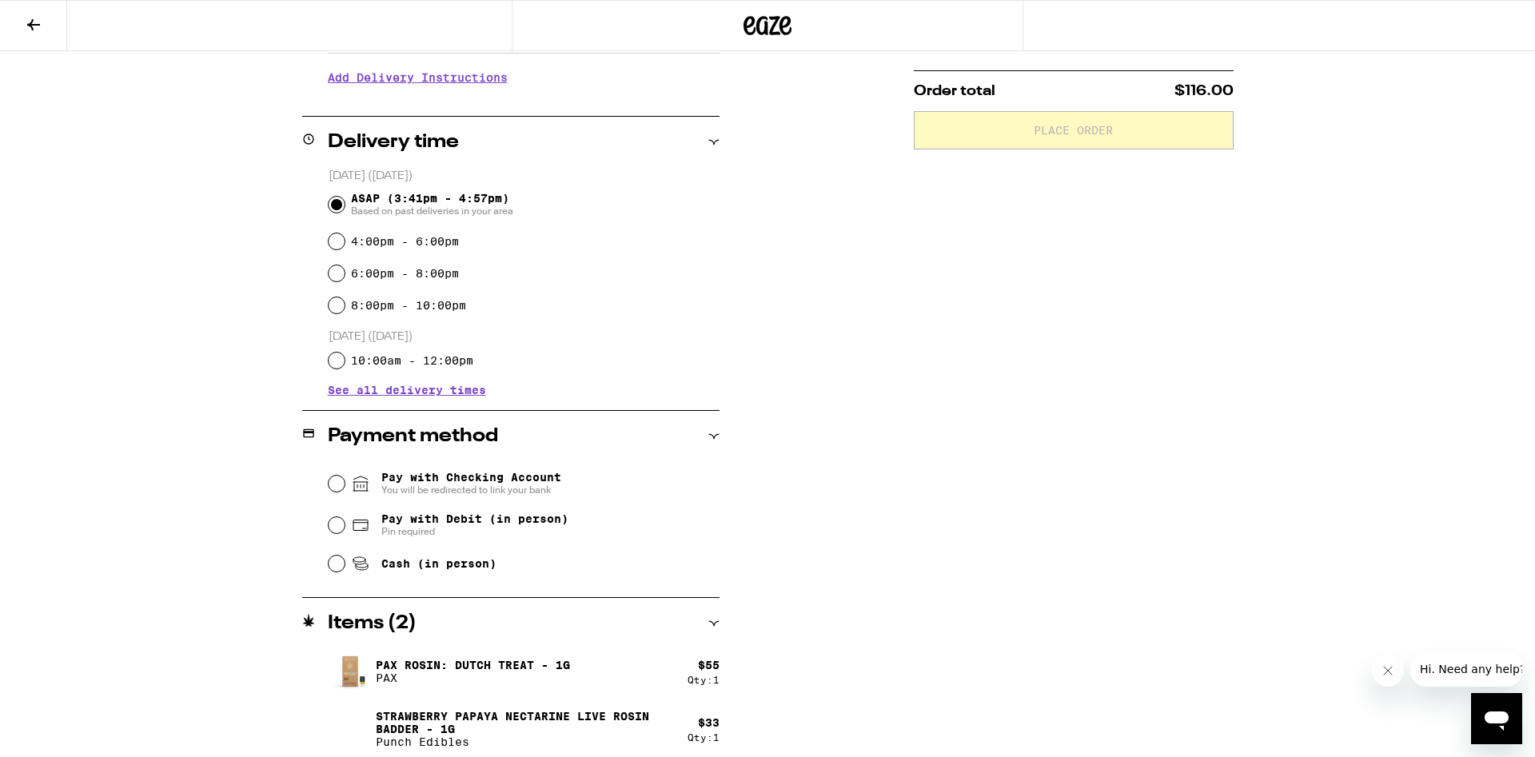
scroll to position [337, 0]
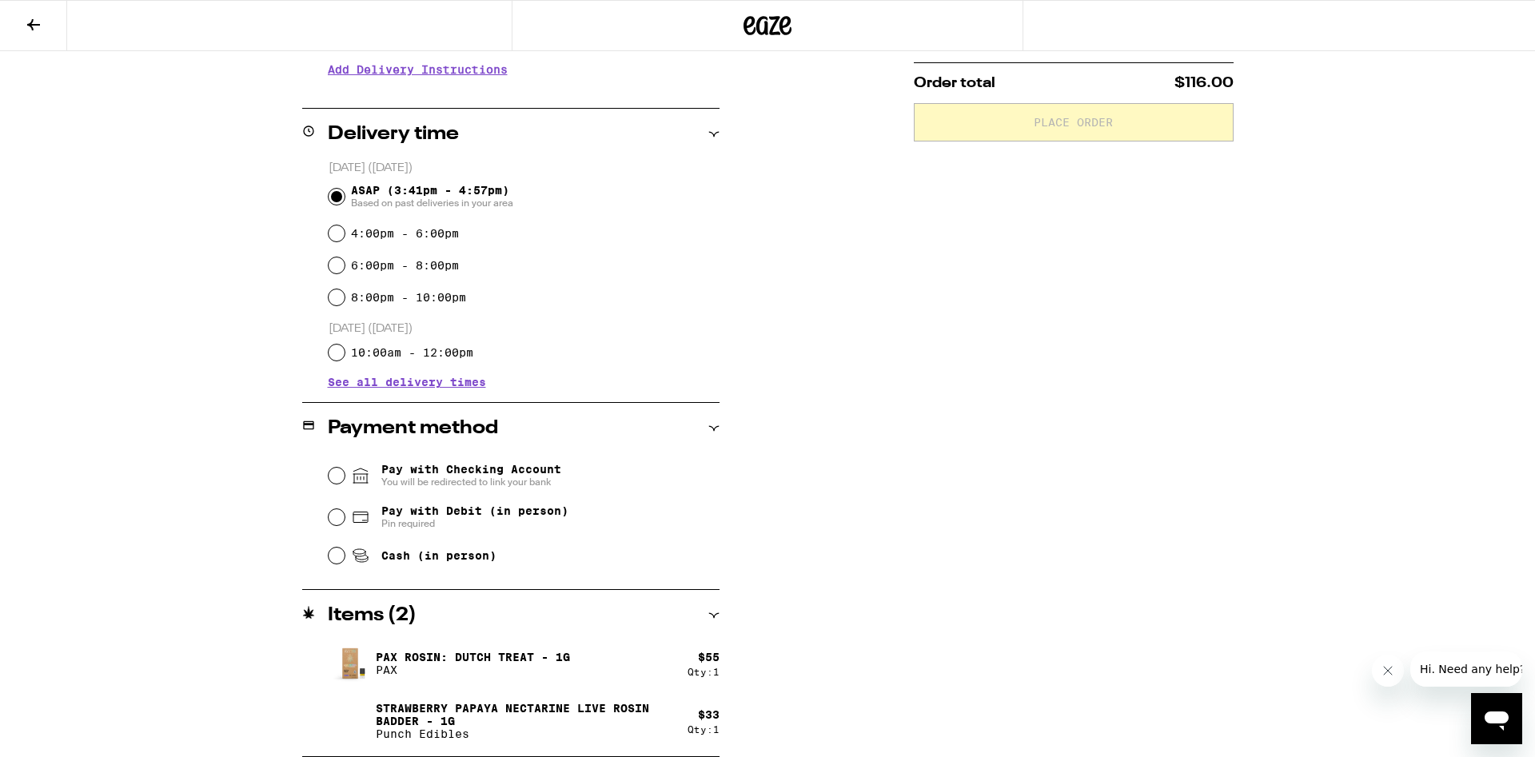
click at [485, 516] on span "Pay with Debit (in person)" at bounding box center [474, 511] width 187 height 13
click at [345, 516] on input "Pay with Debit (in person) Pin required" at bounding box center [337, 517] width 16 height 16
radio input "true"
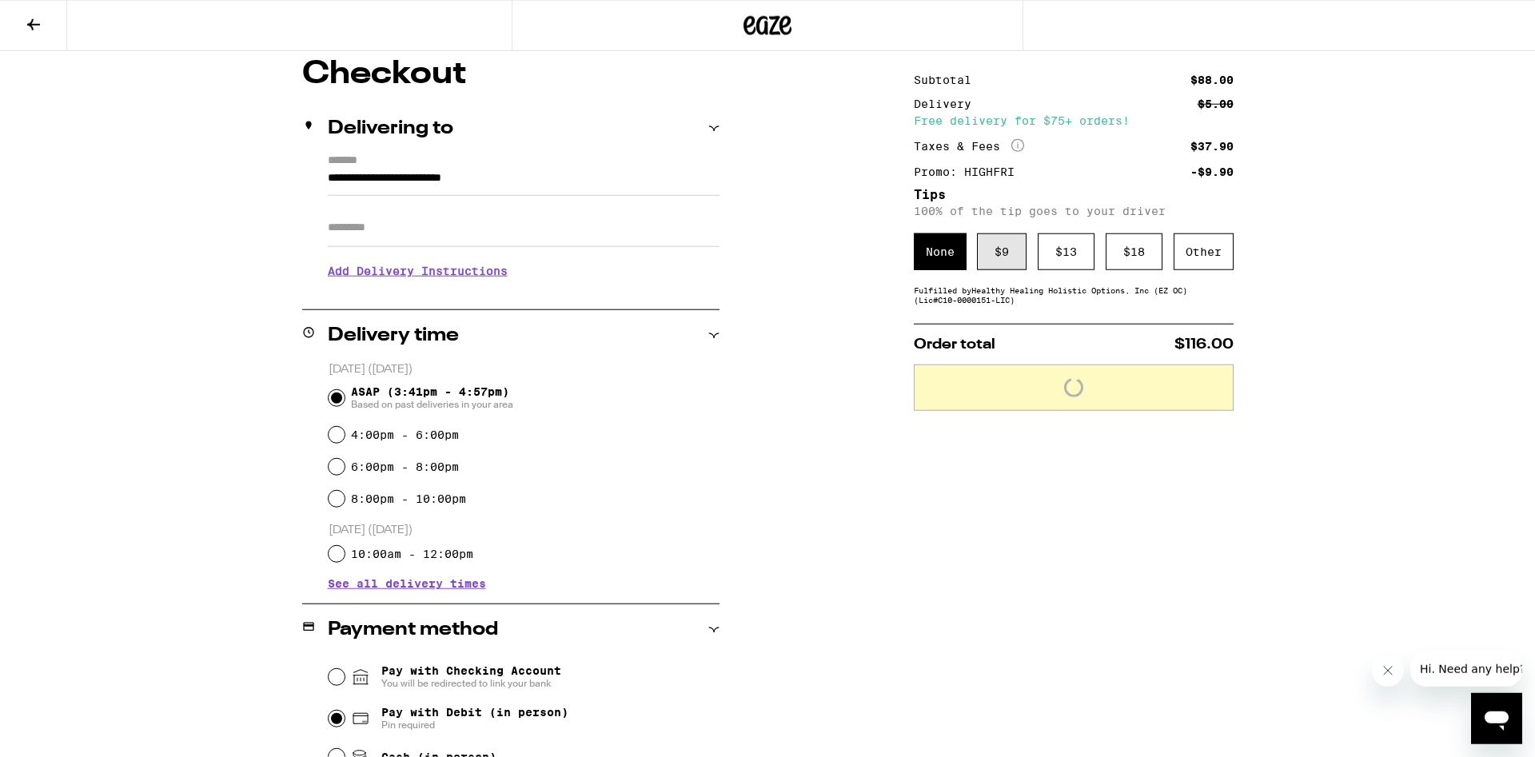
scroll to position [119, 0]
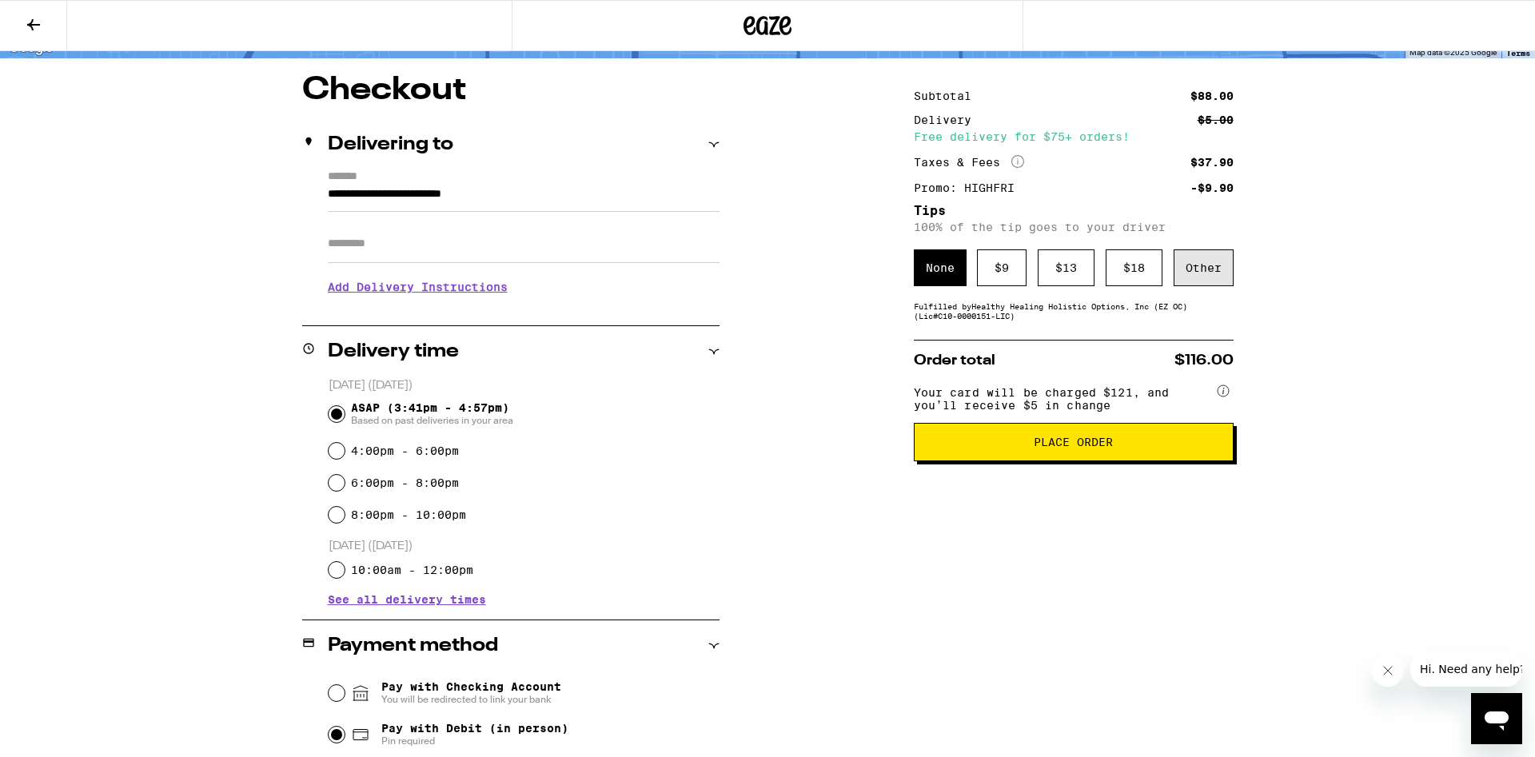
click at [1212, 282] on div "Other" at bounding box center [1204, 267] width 60 height 37
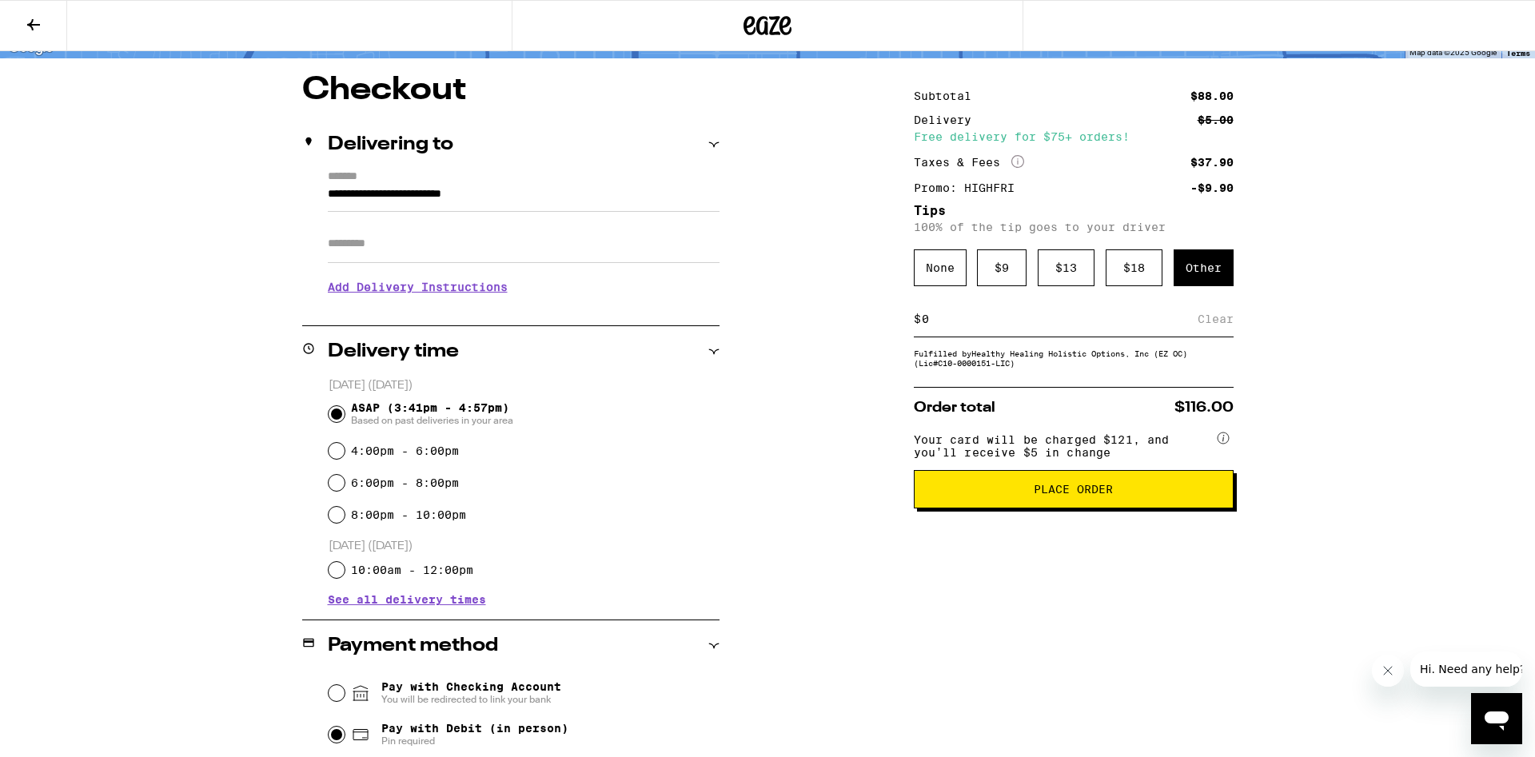
click at [1120, 337] on div "$ Clear" at bounding box center [1074, 319] width 320 height 36
click at [1115, 335] on div "$ Clear" at bounding box center [1074, 319] width 320 height 36
click at [1111, 326] on input at bounding box center [1059, 319] width 277 height 14
type input "4"
click at [1212, 330] on div "Save" at bounding box center [1219, 318] width 29 height 35
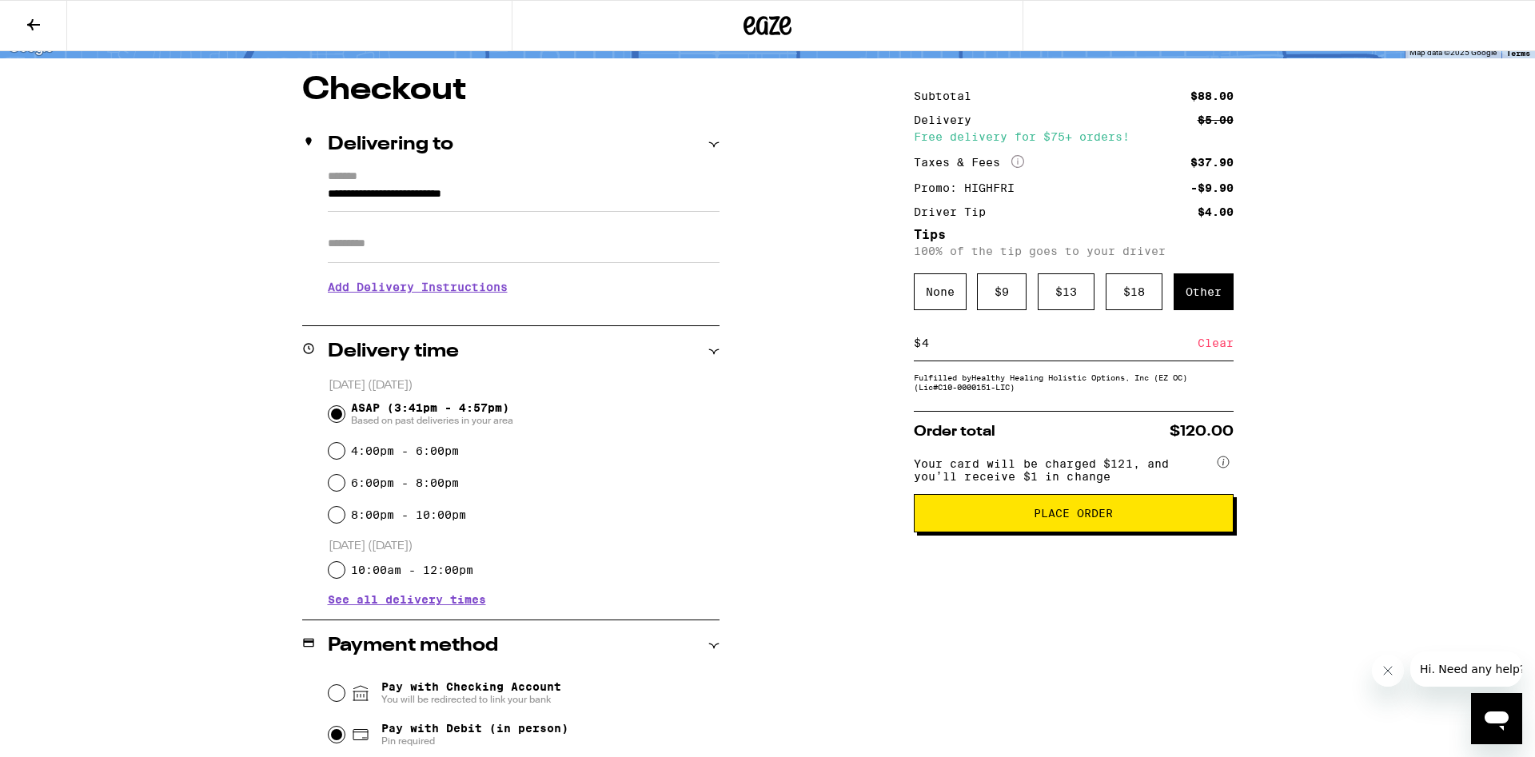
click at [1111, 519] on span "Place Order" at bounding box center [1073, 513] width 79 height 11
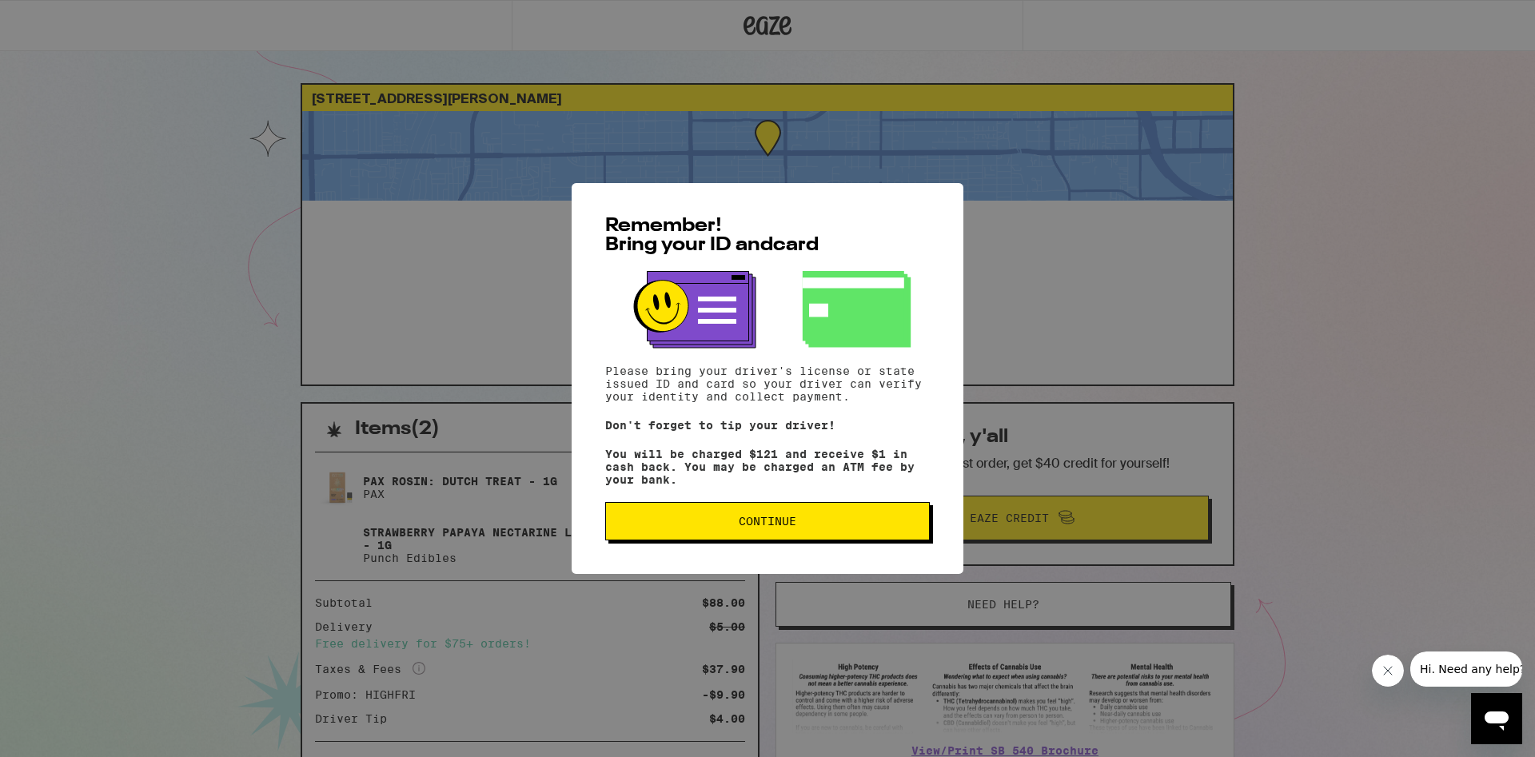
click at [784, 517] on button "Continue" at bounding box center [767, 521] width 325 height 38
click at [784, 517] on div "Remember! Bring your ID and card Please bring your driver's license or state is…" at bounding box center [768, 378] width 392 height 391
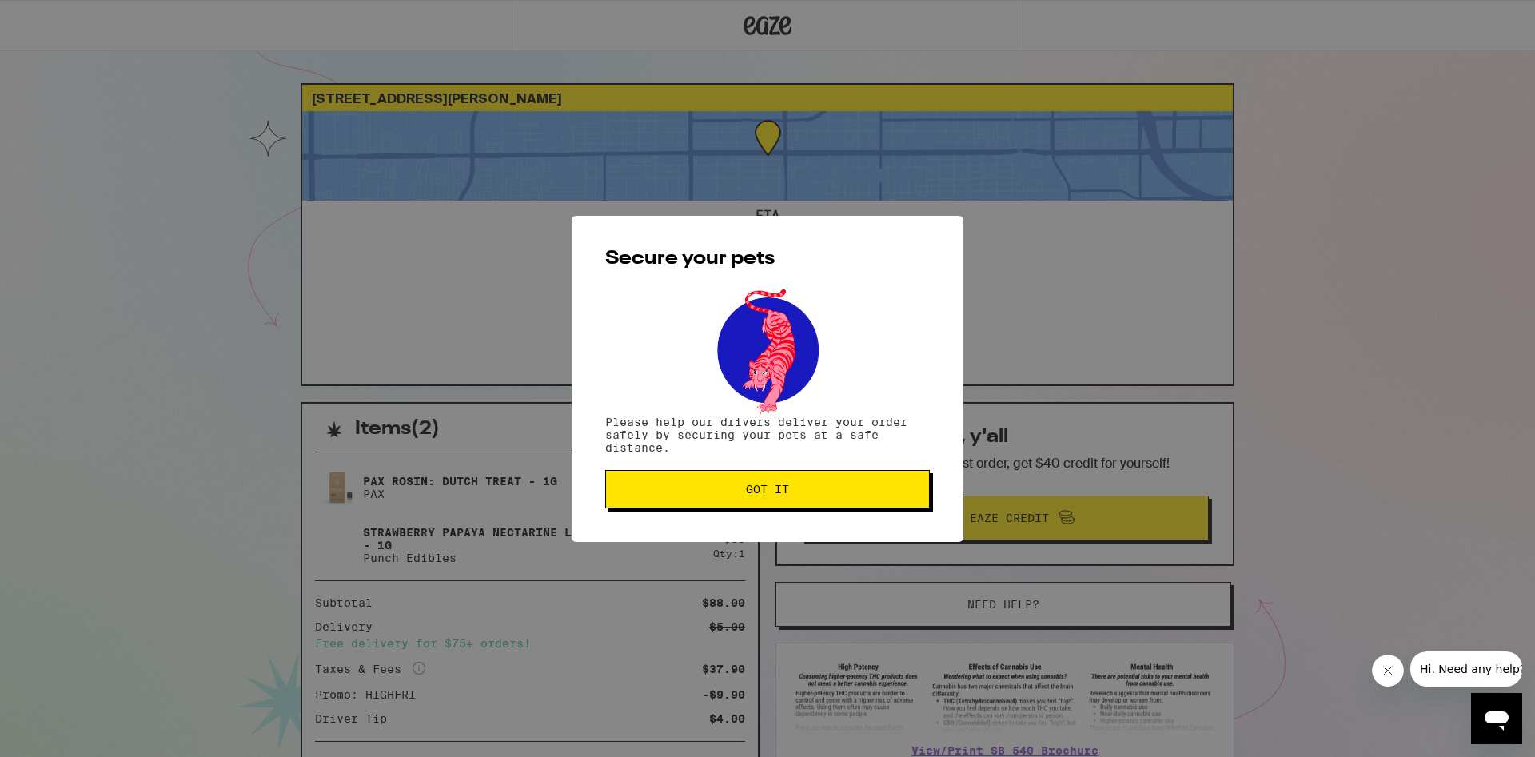
click at [788, 495] on span "Got it" at bounding box center [767, 489] width 43 height 11
